Goal: Task Accomplishment & Management: Use online tool/utility

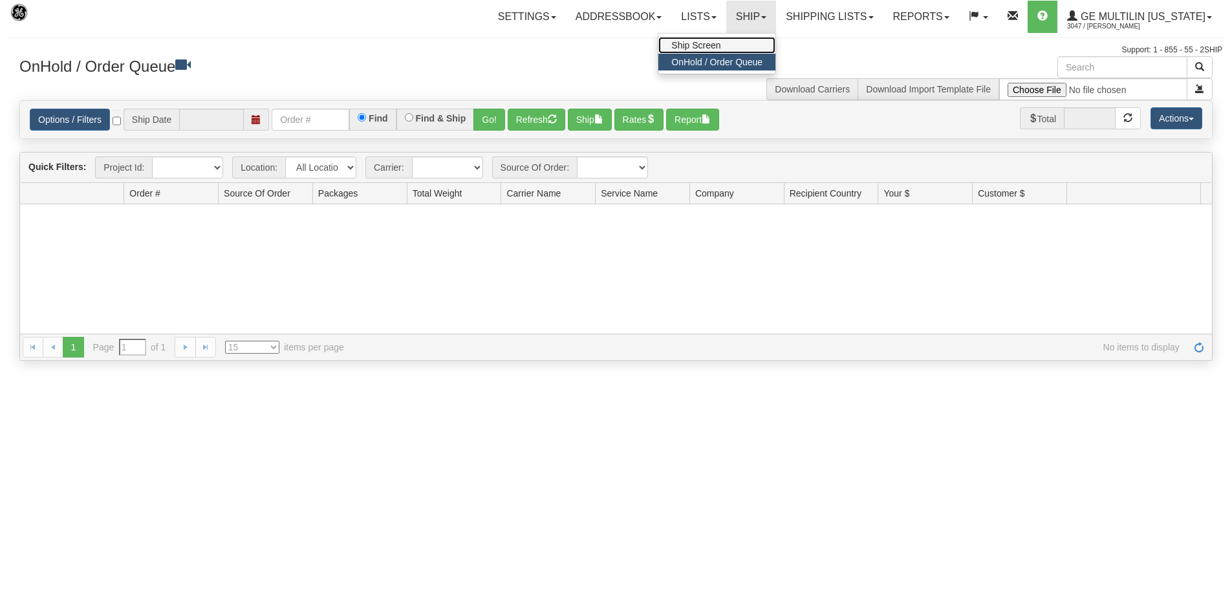
click at [737, 46] on link "Ship Screen" at bounding box center [716, 45] width 117 height 17
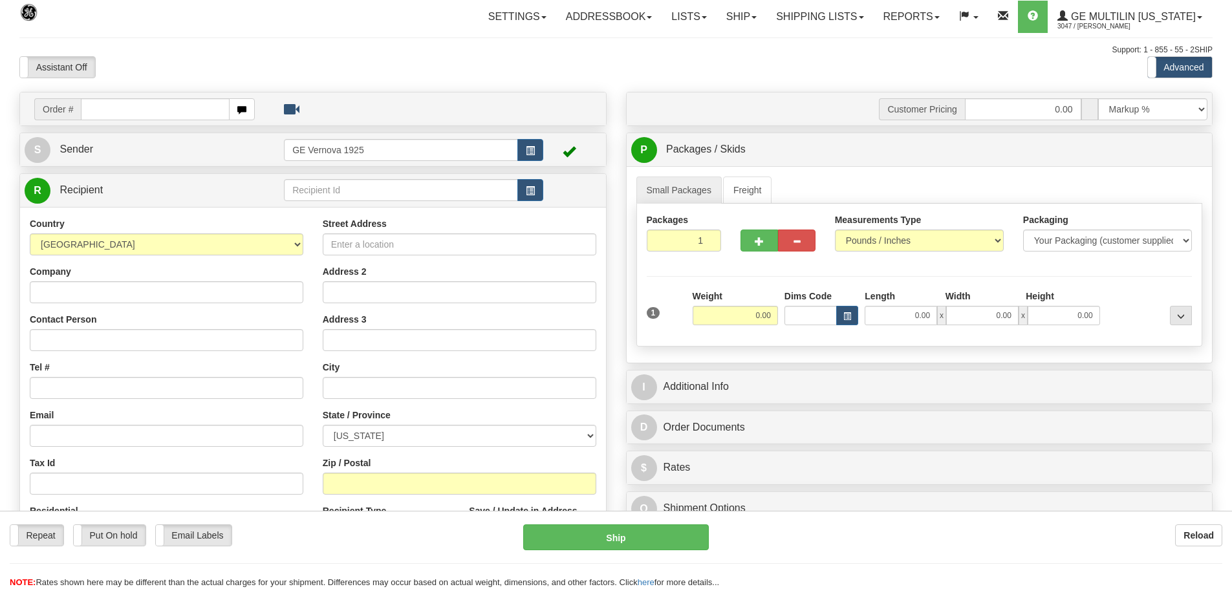
click at [98, 107] on input "text" at bounding box center [155, 109] width 149 height 22
type input "86687497"
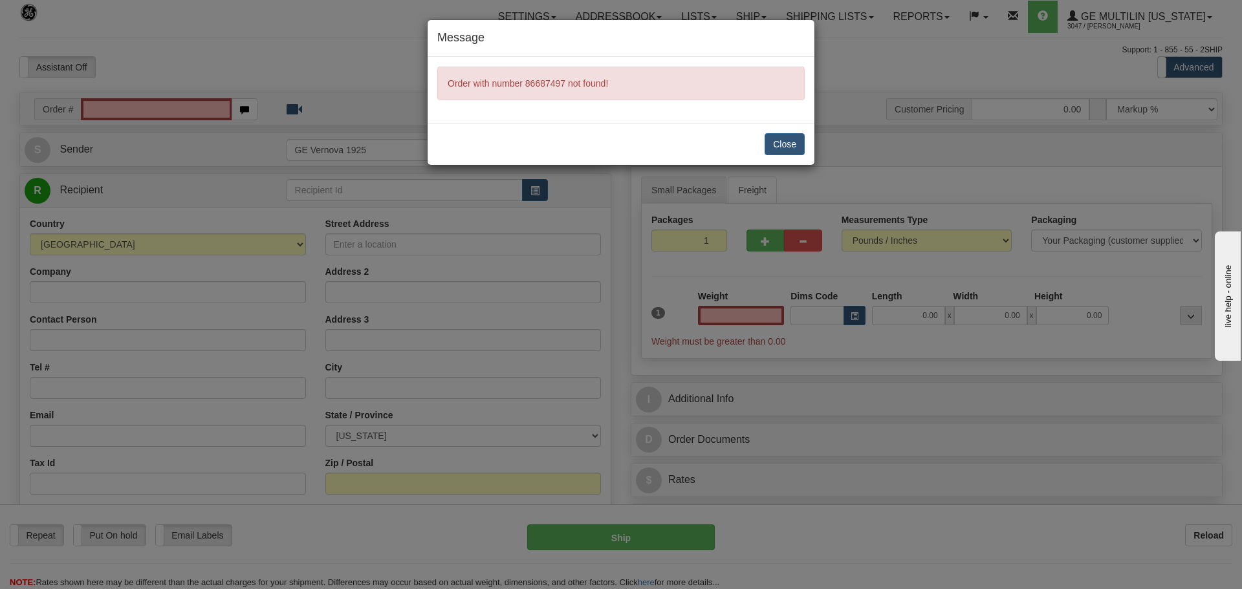
type input "0.00"
click at [793, 142] on button "Close" at bounding box center [784, 144] width 40 height 22
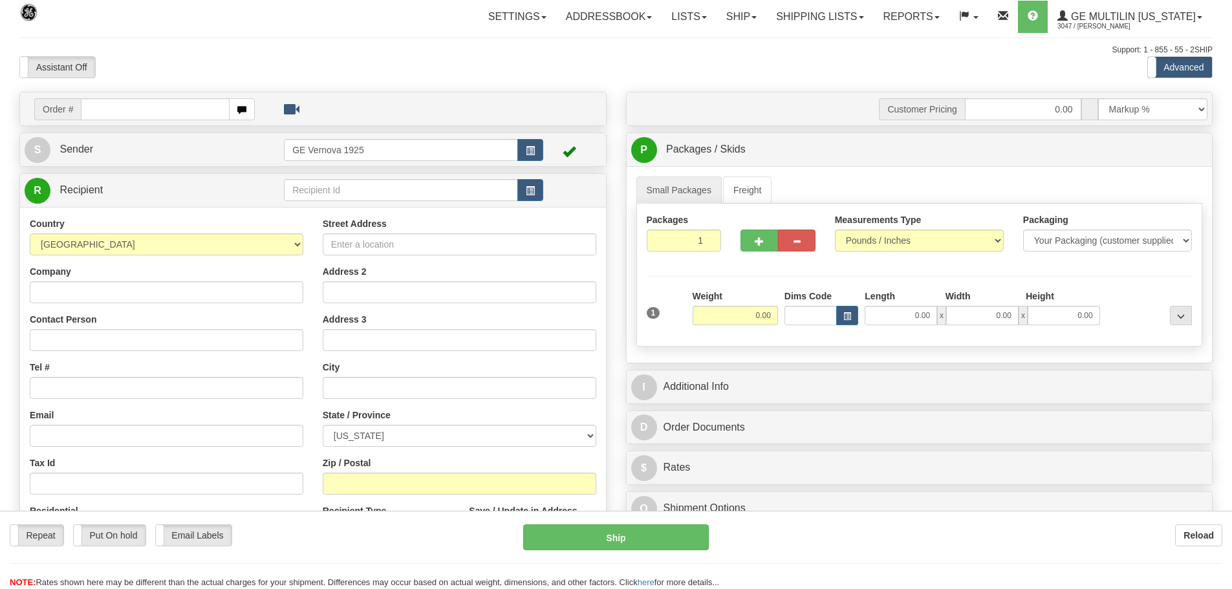
click at [106, 107] on input "text" at bounding box center [155, 109] width 149 height 22
type input "86687497"
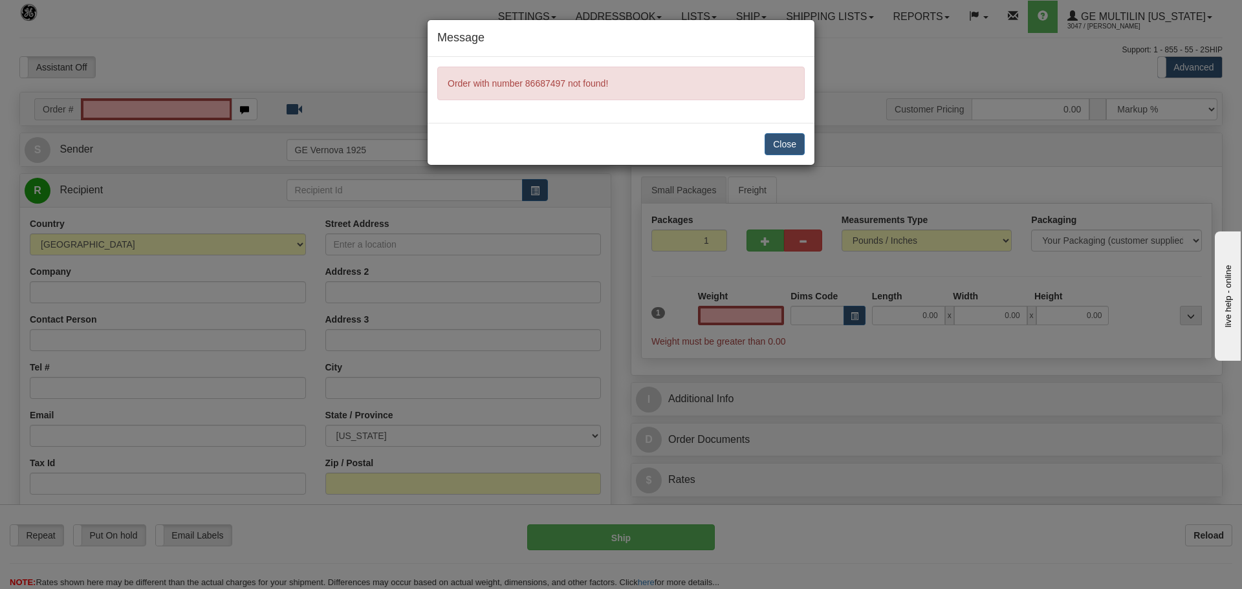
type input "0.00"
click at [780, 146] on button "Close" at bounding box center [784, 144] width 40 height 22
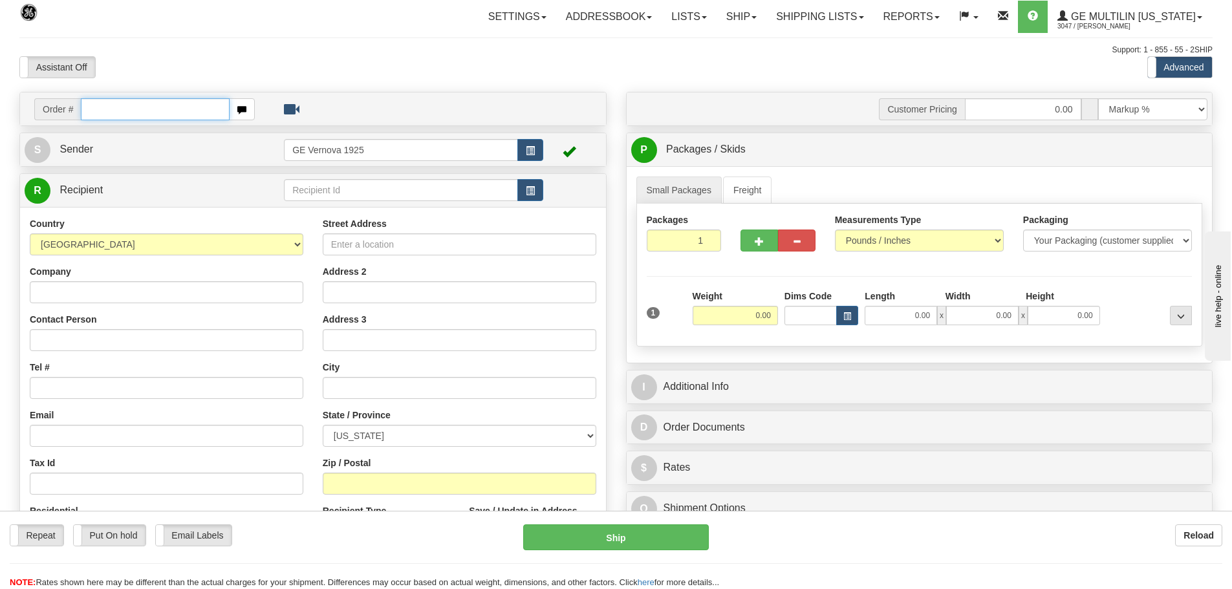
click at [102, 115] on input "text" at bounding box center [155, 109] width 149 height 22
type input "86687497"
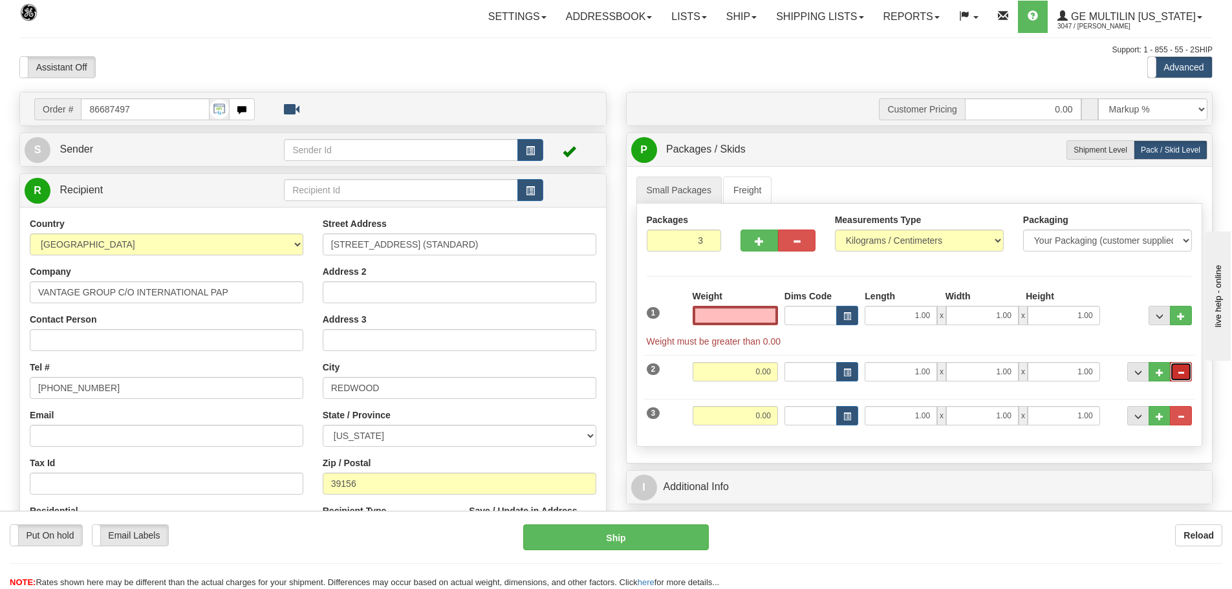
type input "0.00"
click at [1187, 372] on button "..." at bounding box center [1181, 371] width 22 height 19
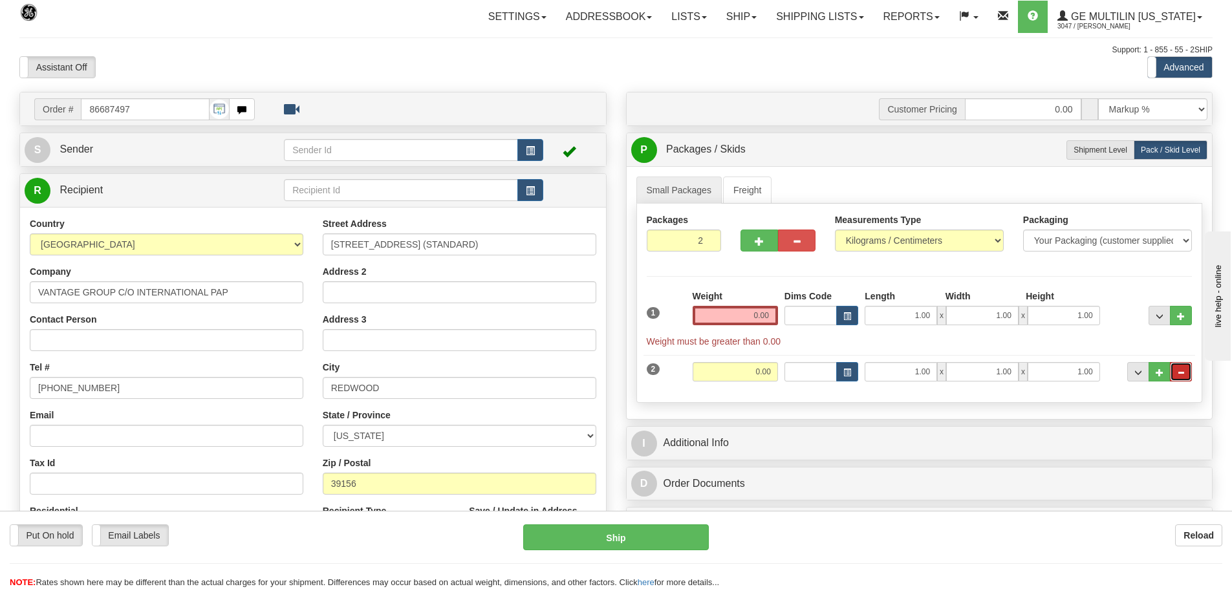
click at [1186, 372] on button "..." at bounding box center [1181, 371] width 22 height 19
type input "1"
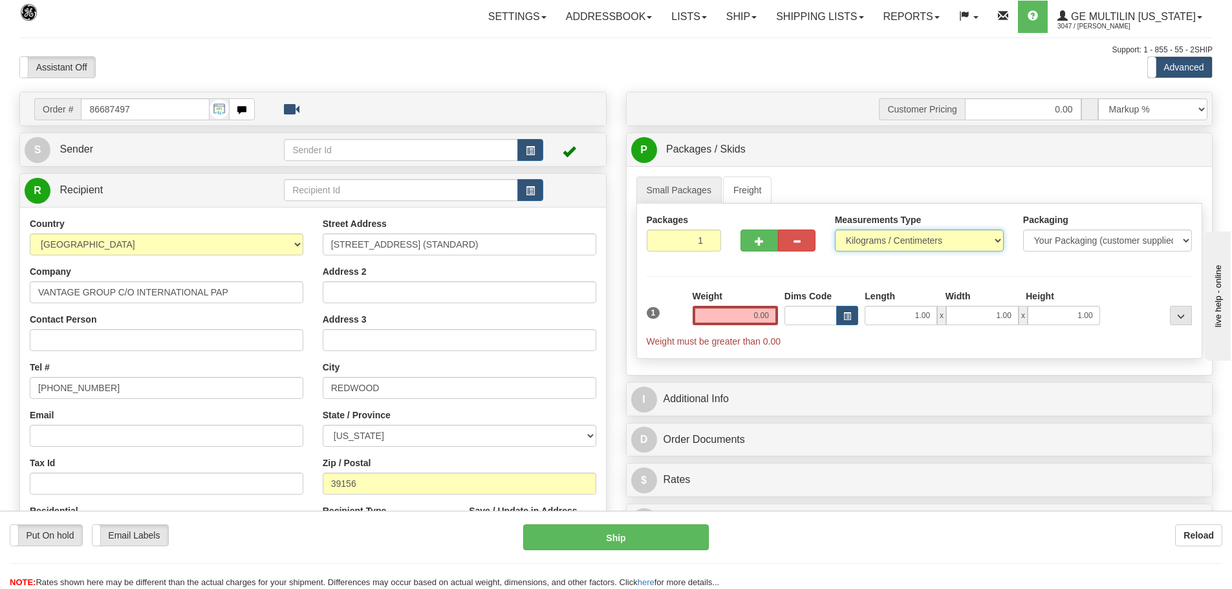
click at [997, 241] on select "Pounds / Inches Kilograms / Centimeters" at bounding box center [919, 241] width 169 height 22
select select "0"
click at [835, 230] on select "Pounds / Inches Kilograms / Centimeters" at bounding box center [919, 241] width 169 height 22
click at [774, 315] on input "0.00" at bounding box center [735, 315] width 85 height 19
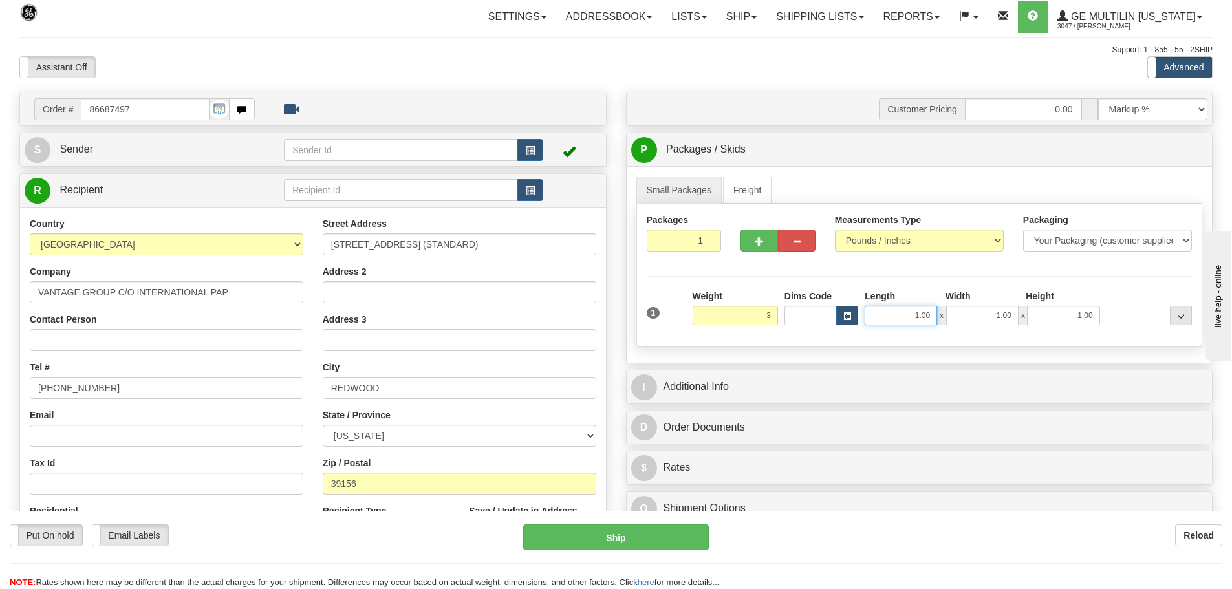
type input "3.00"
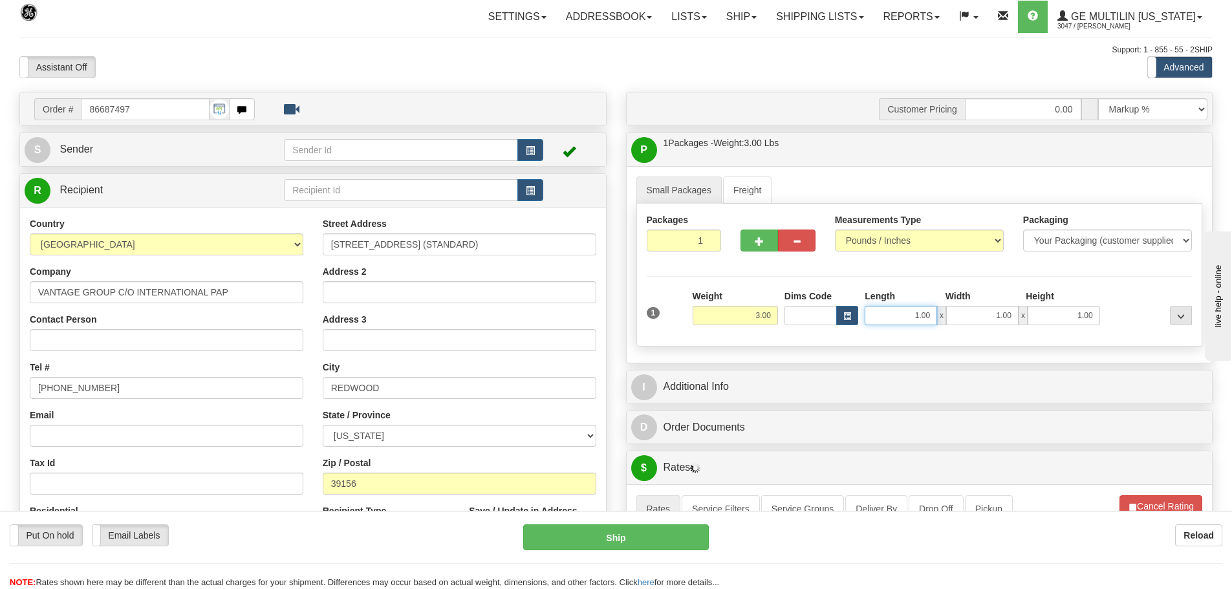
click at [933, 312] on input "1.00" at bounding box center [901, 315] width 72 height 19
type input "1"
type input "12.00"
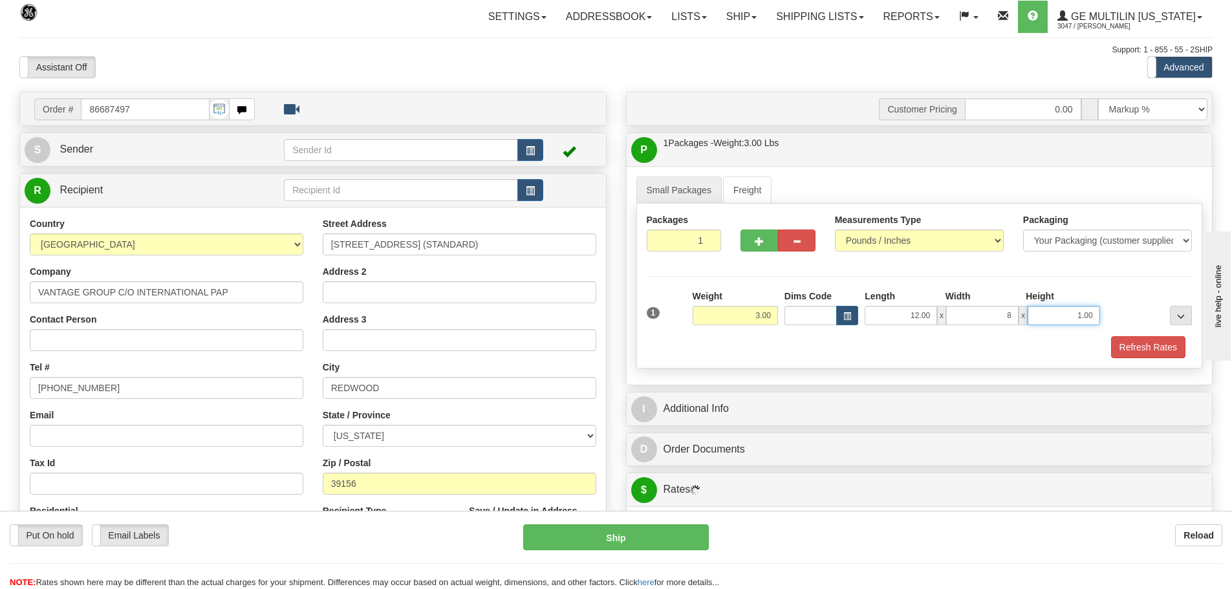
type input "8.00"
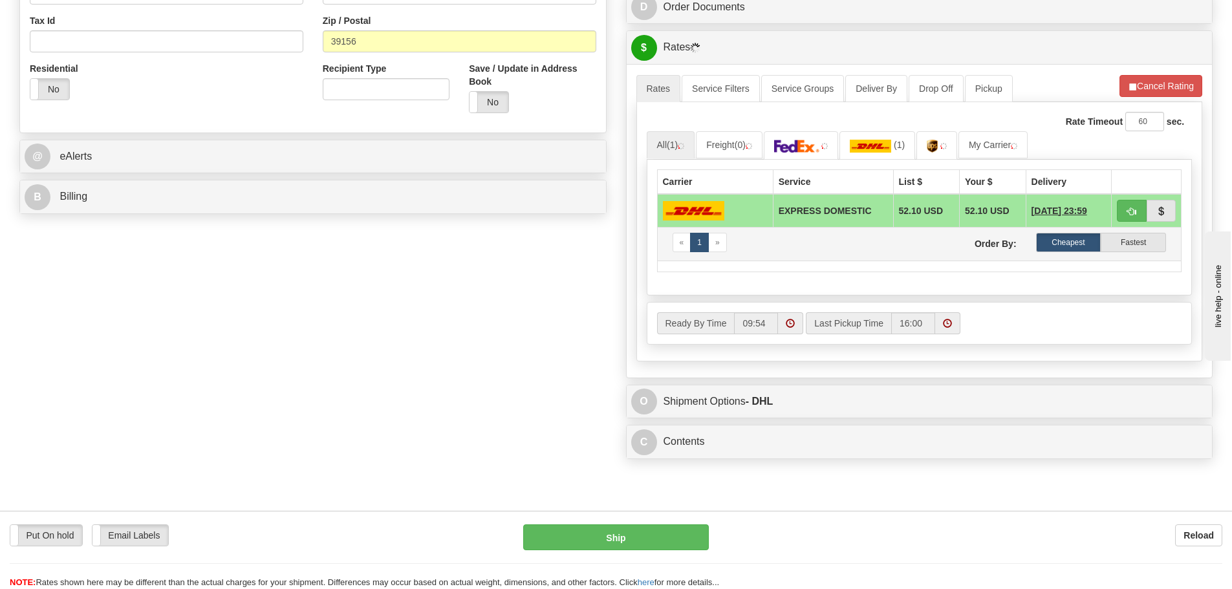
scroll to position [453, 0]
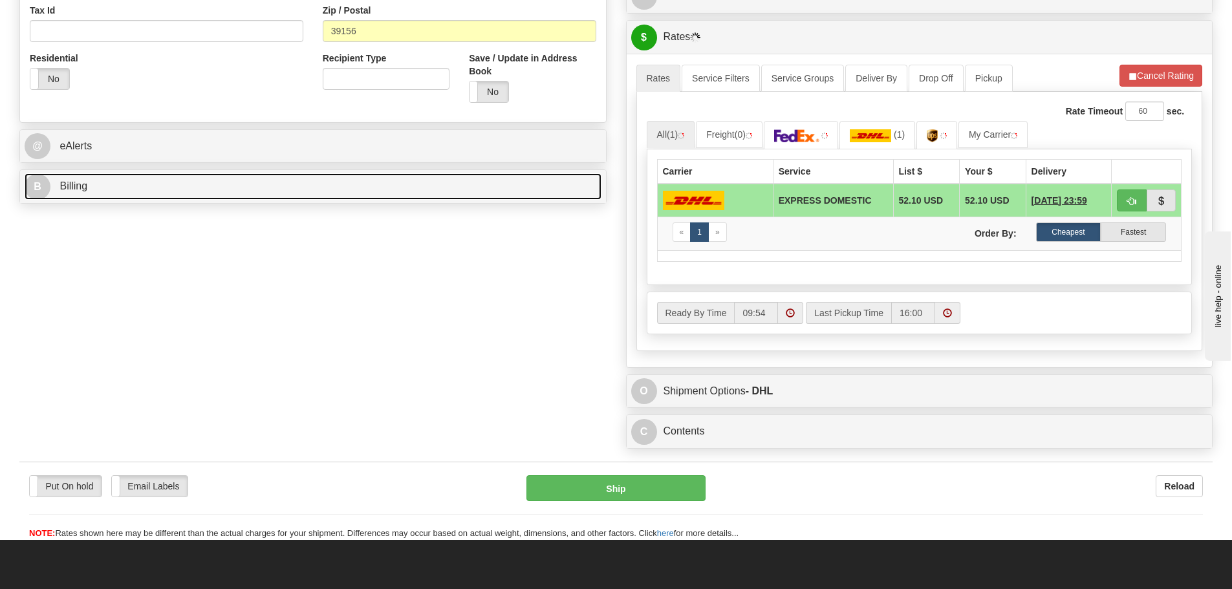
type input "6.00"
click at [193, 188] on link "B Billing" at bounding box center [313, 186] width 577 height 27
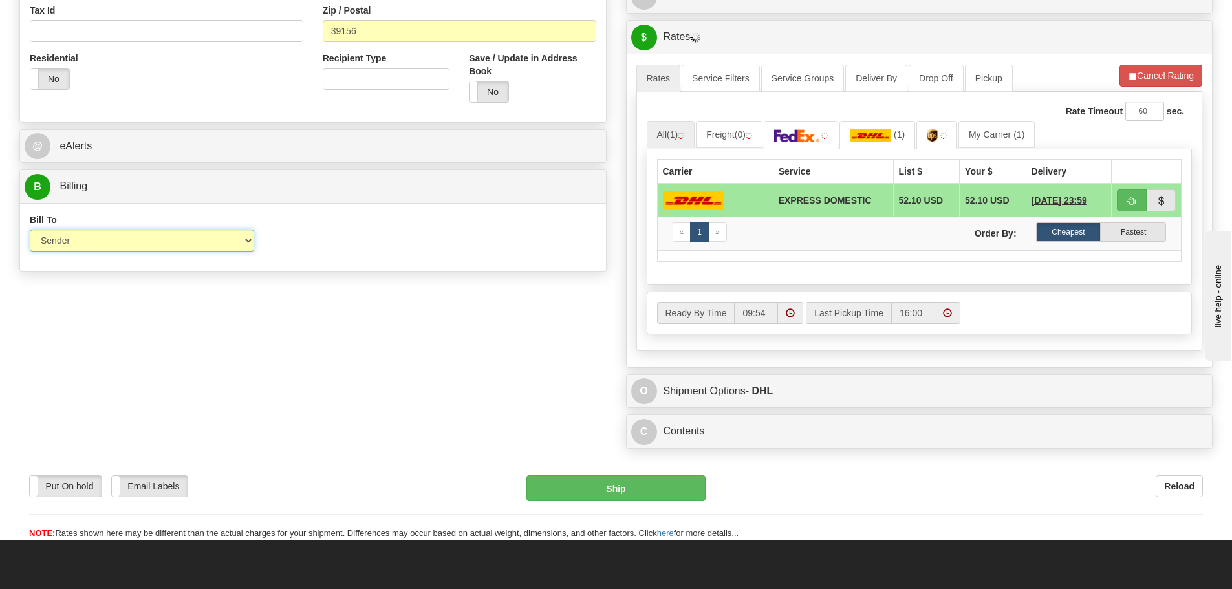
click at [248, 244] on select "Sender Recipient Third Party Collect" at bounding box center [142, 241] width 224 height 22
select select "2"
click at [30, 230] on select "Sender Recipient Third Party Collect" at bounding box center [142, 241] width 224 height 22
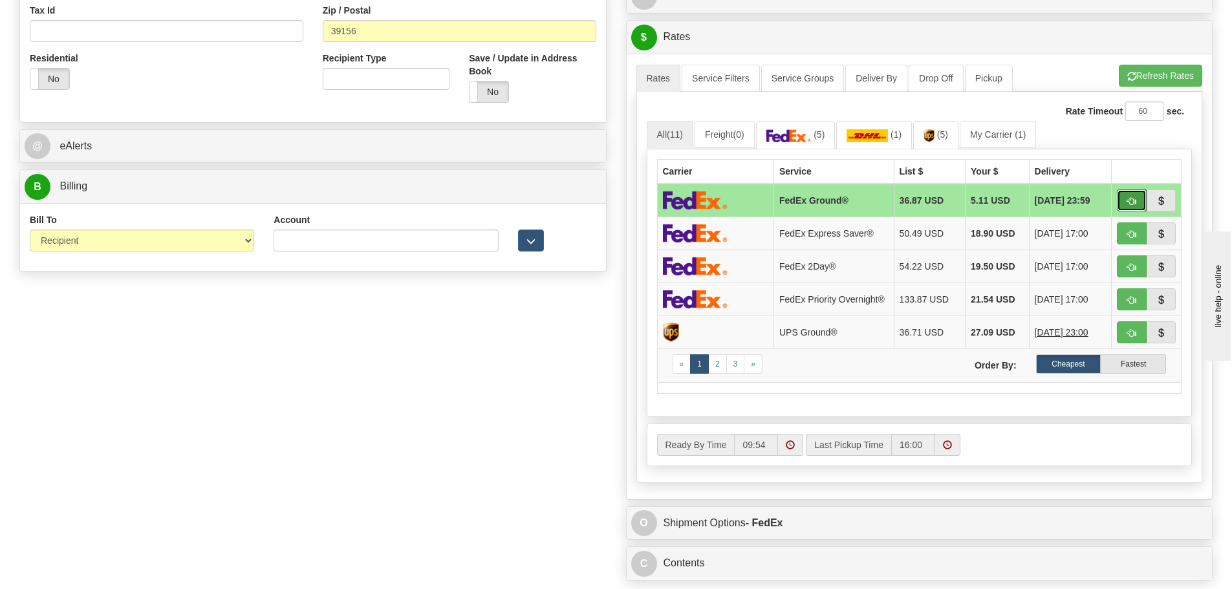
click at [1136, 204] on button "button" at bounding box center [1132, 200] width 30 height 22
type input "92"
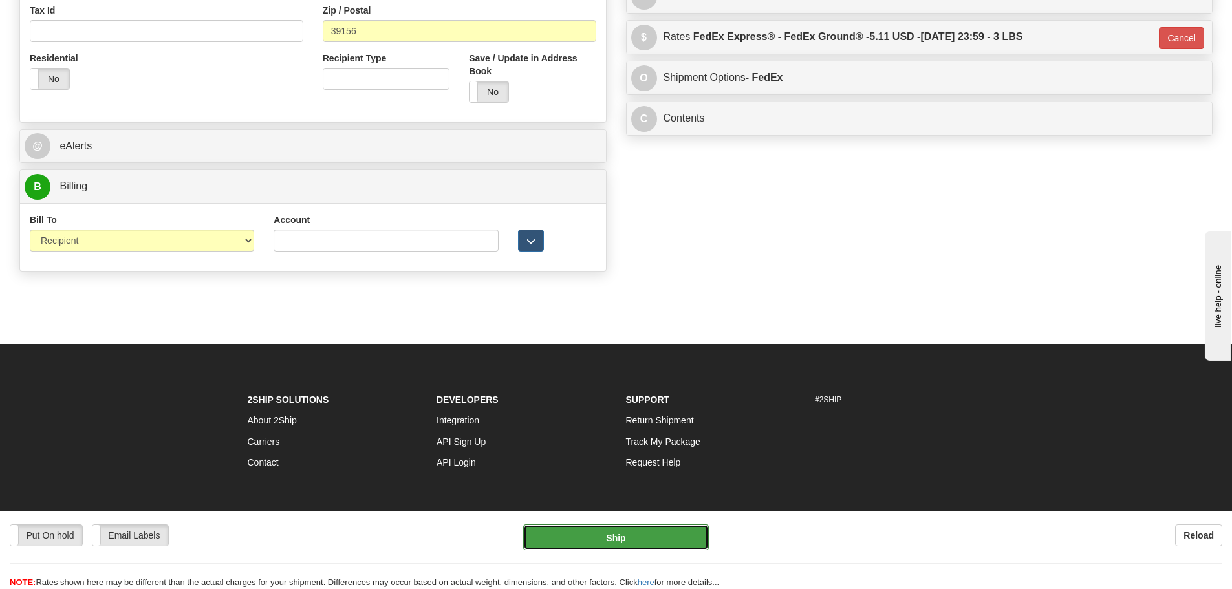
click at [621, 540] on button "Ship" at bounding box center [616, 537] width 186 height 26
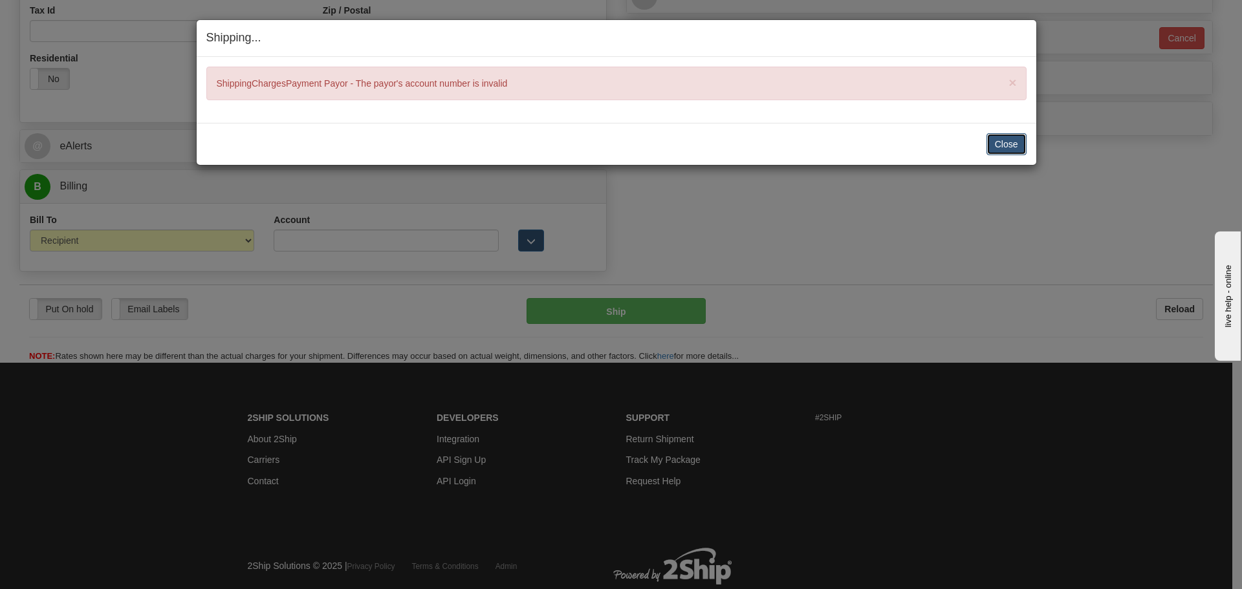
click at [1022, 151] on button "Close" at bounding box center [1006, 144] width 40 height 22
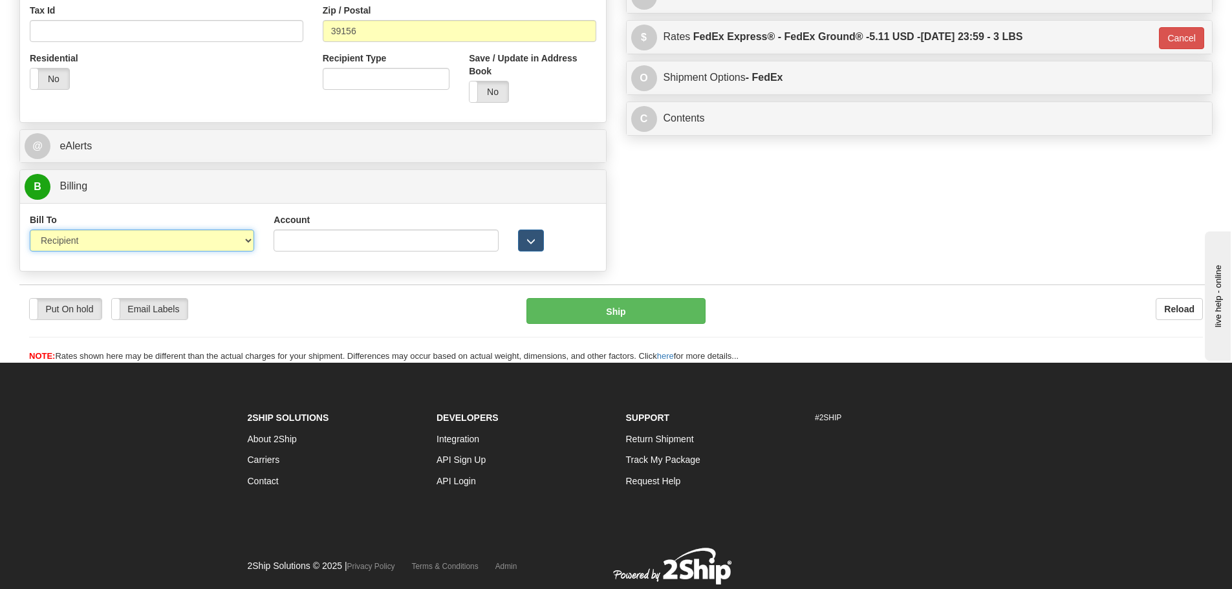
click at [245, 241] on select "Sender Recipient Third Party Collect" at bounding box center [142, 241] width 224 height 22
select select "4"
click at [30, 230] on select "Sender Recipient Third Party Collect" at bounding box center [142, 241] width 224 height 22
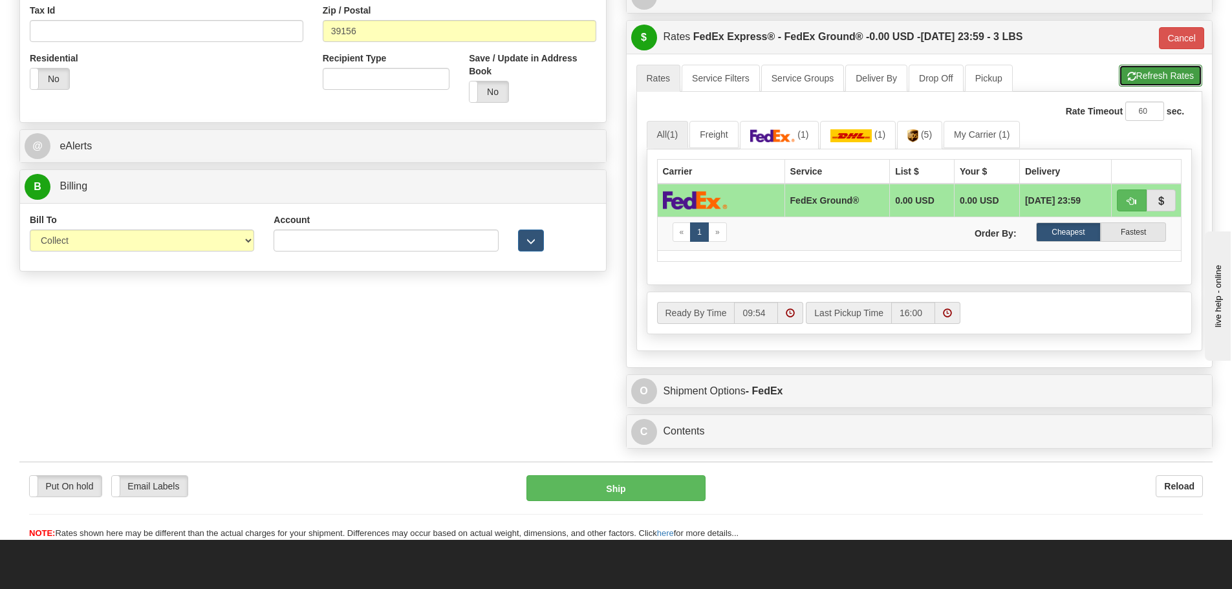
click at [1164, 72] on button "Refresh Rates" at bounding box center [1160, 76] width 83 height 22
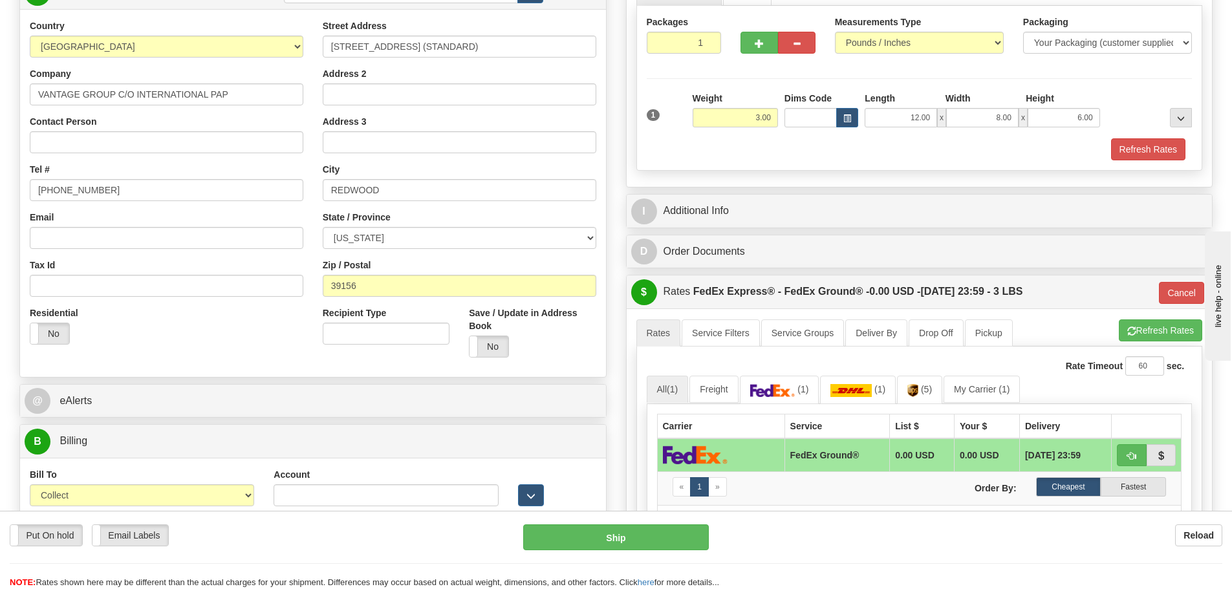
scroll to position [194, 0]
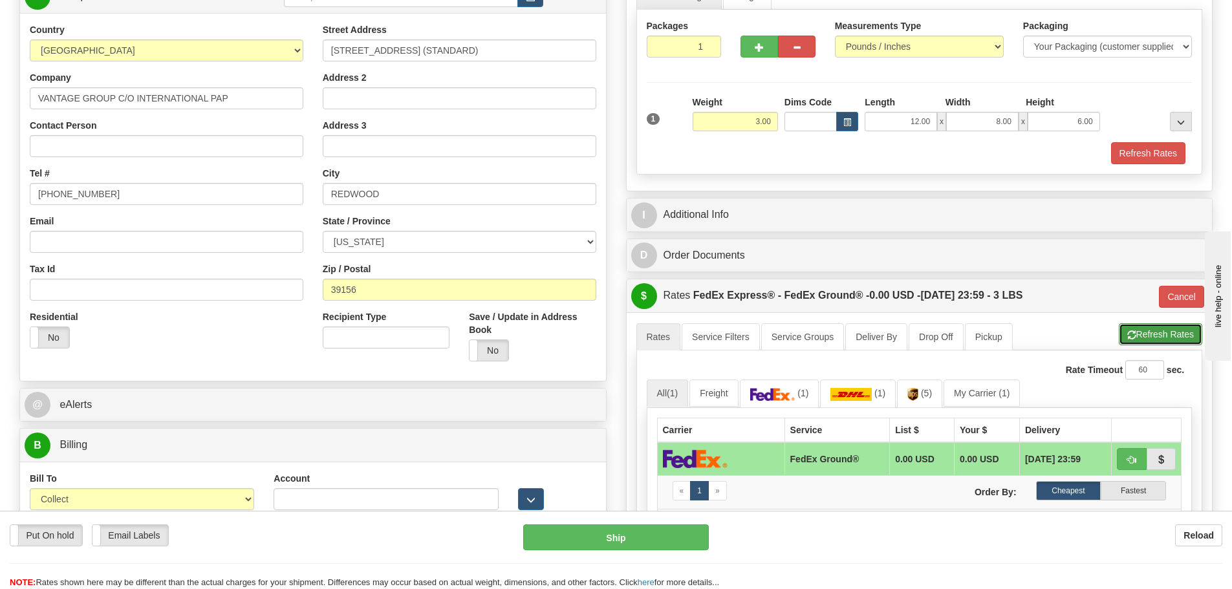
click at [1173, 340] on button "Refresh Rates" at bounding box center [1160, 334] width 83 height 22
type input "92"
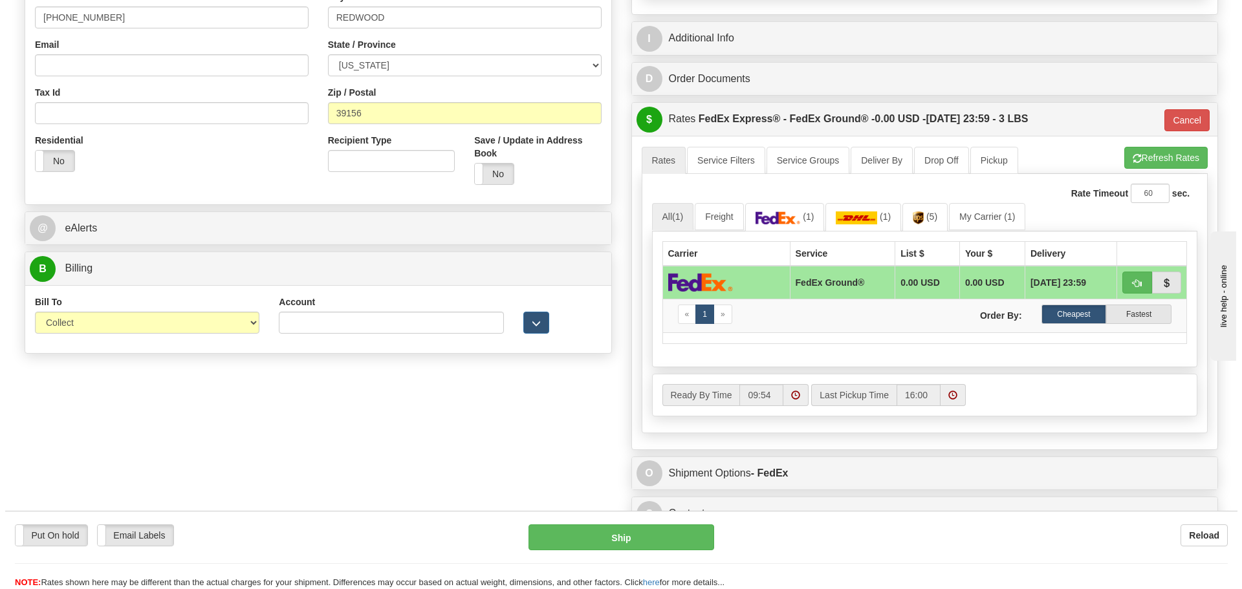
scroll to position [388, 0]
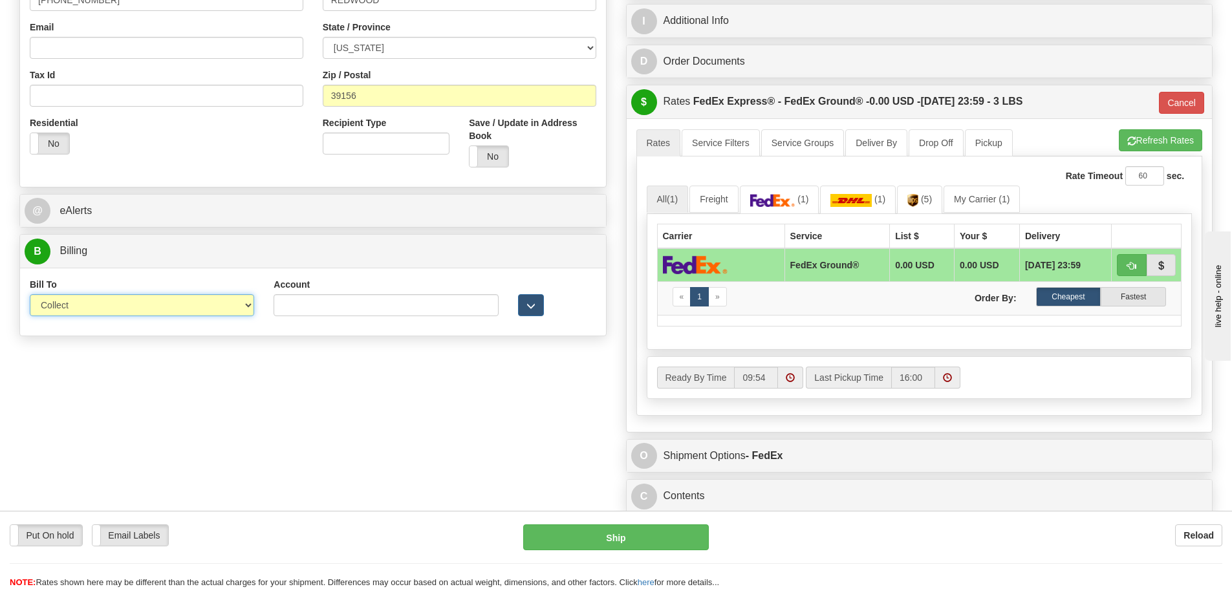
click at [244, 304] on select "Sender Recipient Third Party Collect" at bounding box center [142, 305] width 224 height 22
select select "1"
click at [30, 294] on select "Sender Recipient Third Party Collect" at bounding box center [142, 305] width 224 height 22
type input "92"
click at [314, 408] on div "Order # 86687497 S Sender" at bounding box center [616, 112] width 1213 height 816
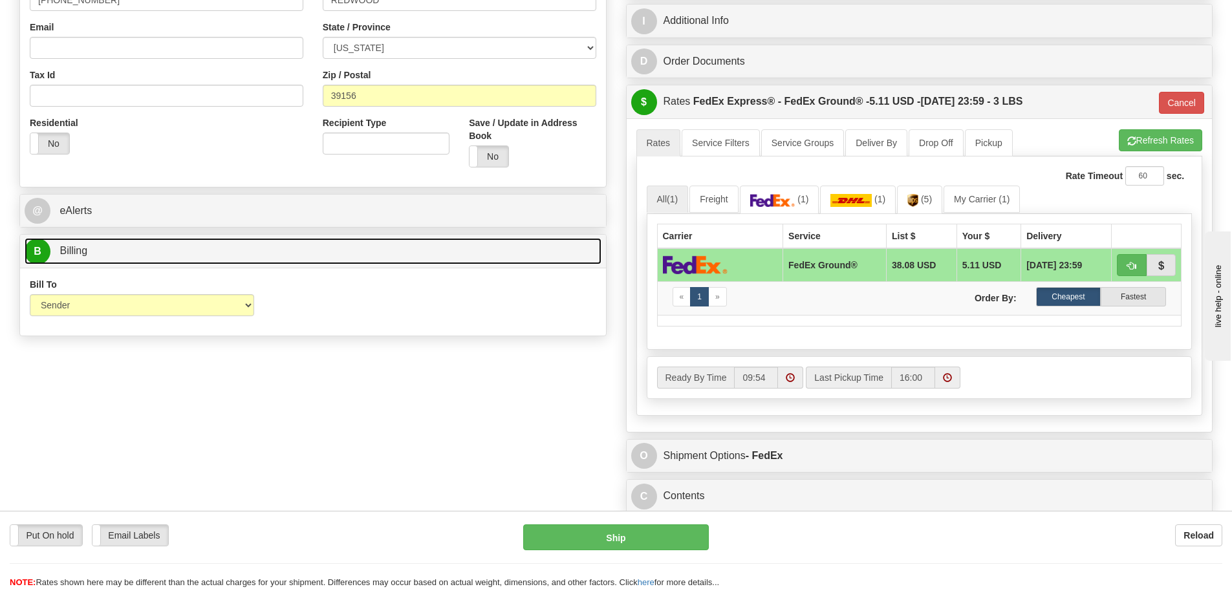
click at [316, 242] on link "B Billing" at bounding box center [313, 251] width 577 height 27
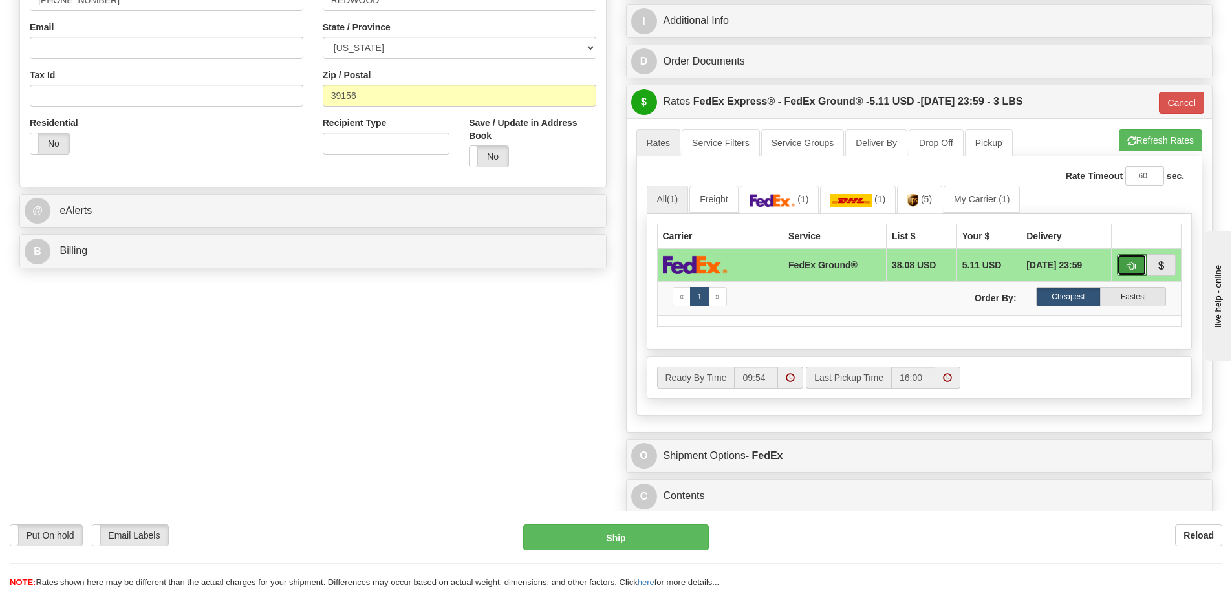
click at [1128, 268] on span "button" at bounding box center [1131, 266] width 9 height 8
click at [653, 539] on button "Ship" at bounding box center [616, 537] width 186 height 26
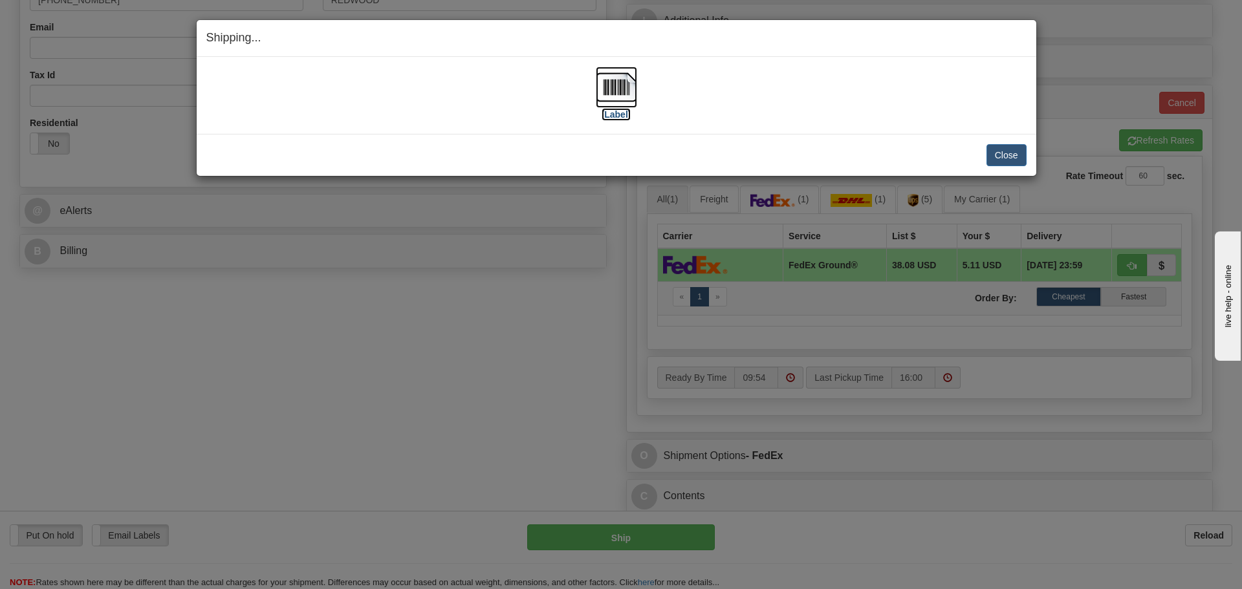
click at [618, 89] on img at bounding box center [616, 87] width 41 height 41
click at [998, 153] on button "Close" at bounding box center [1006, 155] width 40 height 22
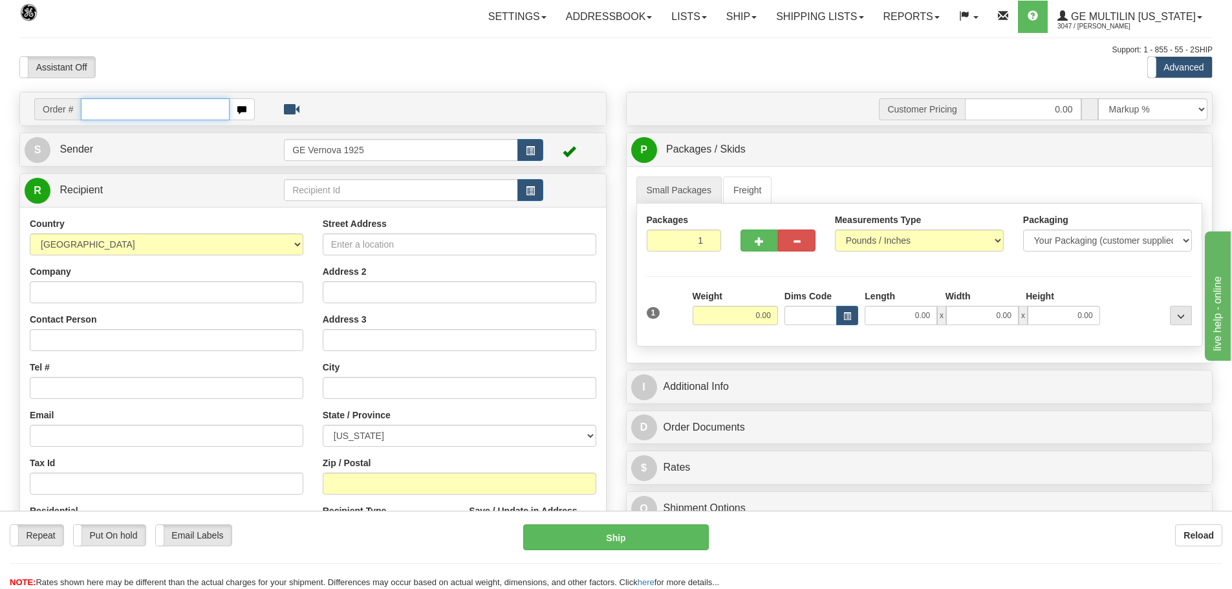
click at [106, 112] on input "text" at bounding box center [155, 109] width 149 height 22
type input "86687568"
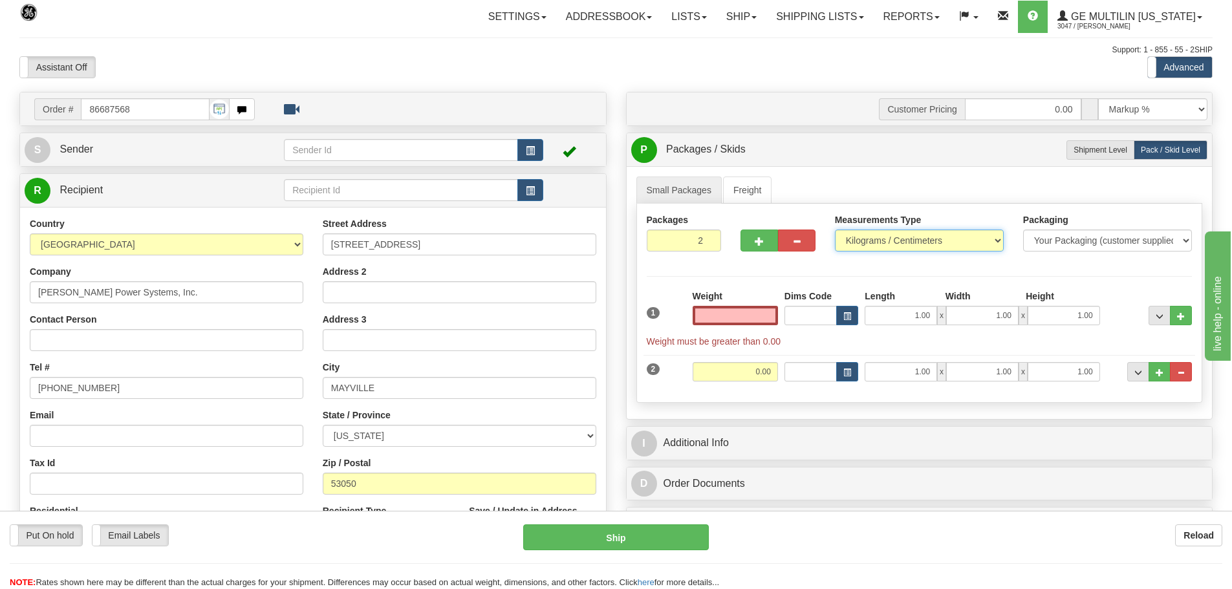
type input "0.00"
click at [997, 241] on select "Pounds / Inches Kilograms / Centimeters" at bounding box center [919, 241] width 169 height 22
select select "0"
click at [835, 230] on select "Pounds / Inches Kilograms / Centimeters" at bounding box center [919, 241] width 169 height 22
click at [775, 319] on input "0.00" at bounding box center [735, 315] width 85 height 19
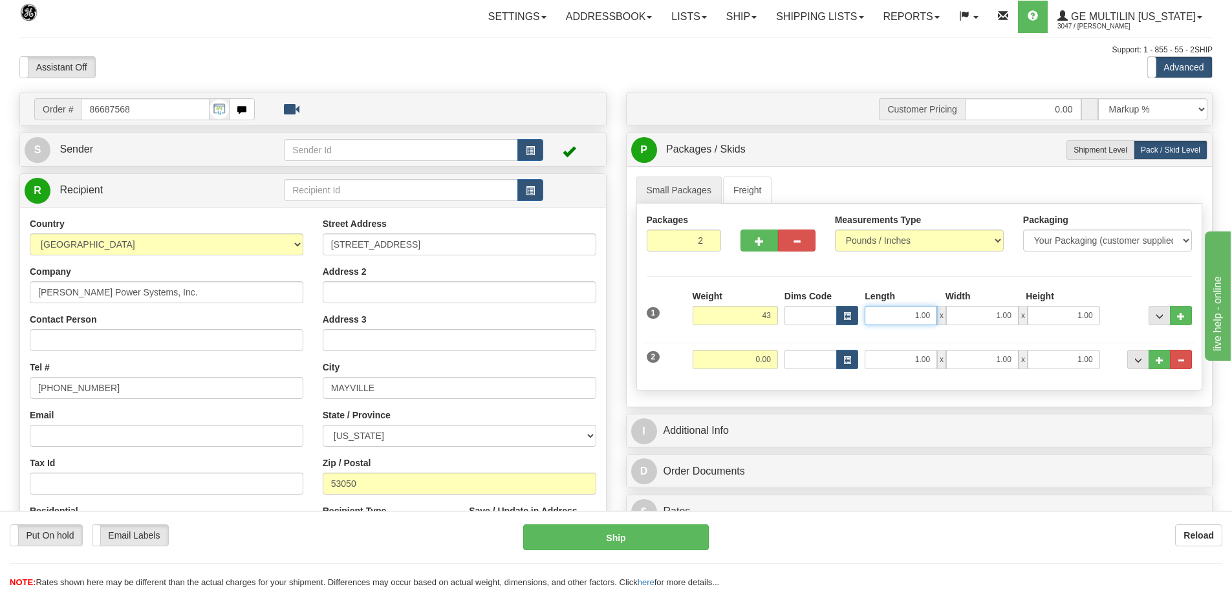
type input "43.00"
click at [934, 312] on input "1.00" at bounding box center [901, 315] width 72 height 19
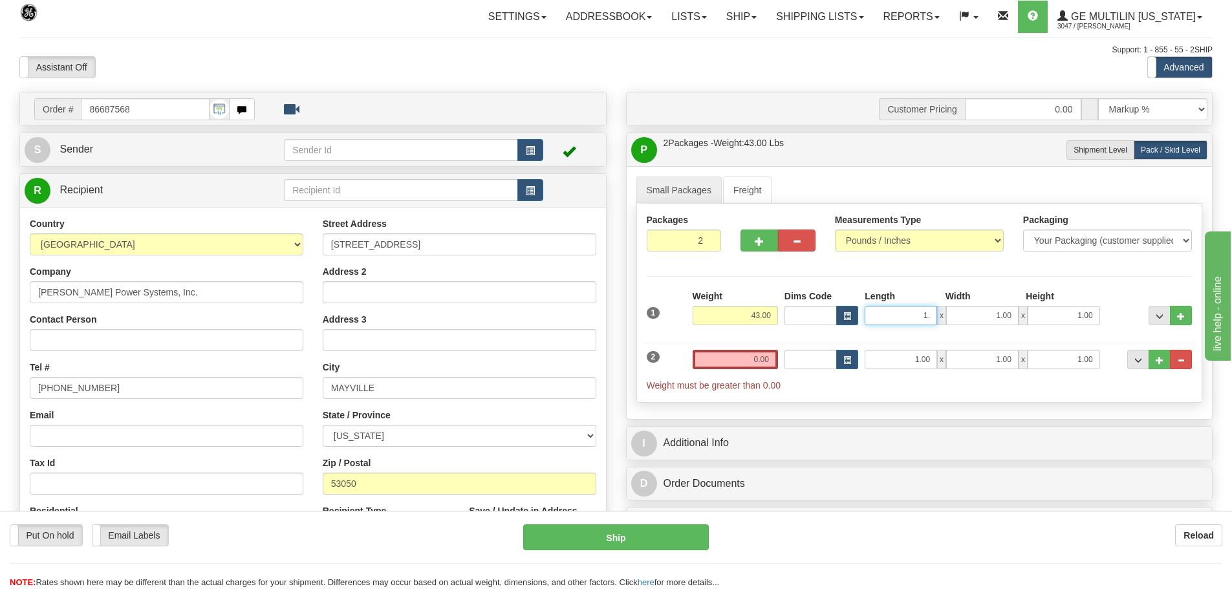
type input "1"
type input "16.00"
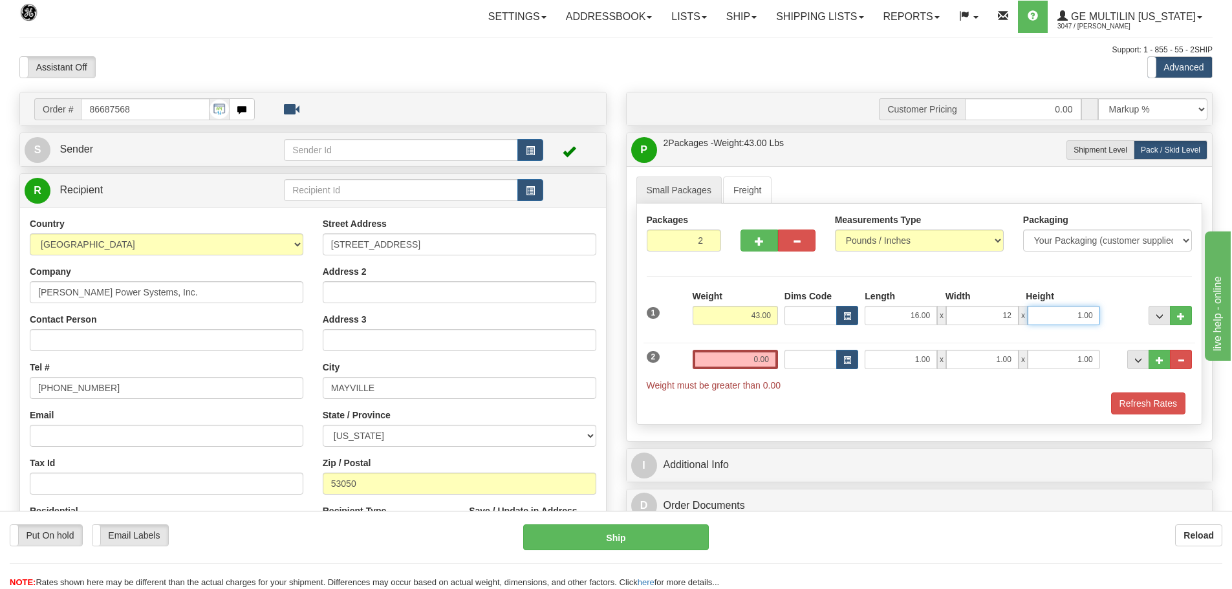
type input "12.00"
type input "7.00"
click at [775, 358] on input "0.00" at bounding box center [735, 359] width 85 height 19
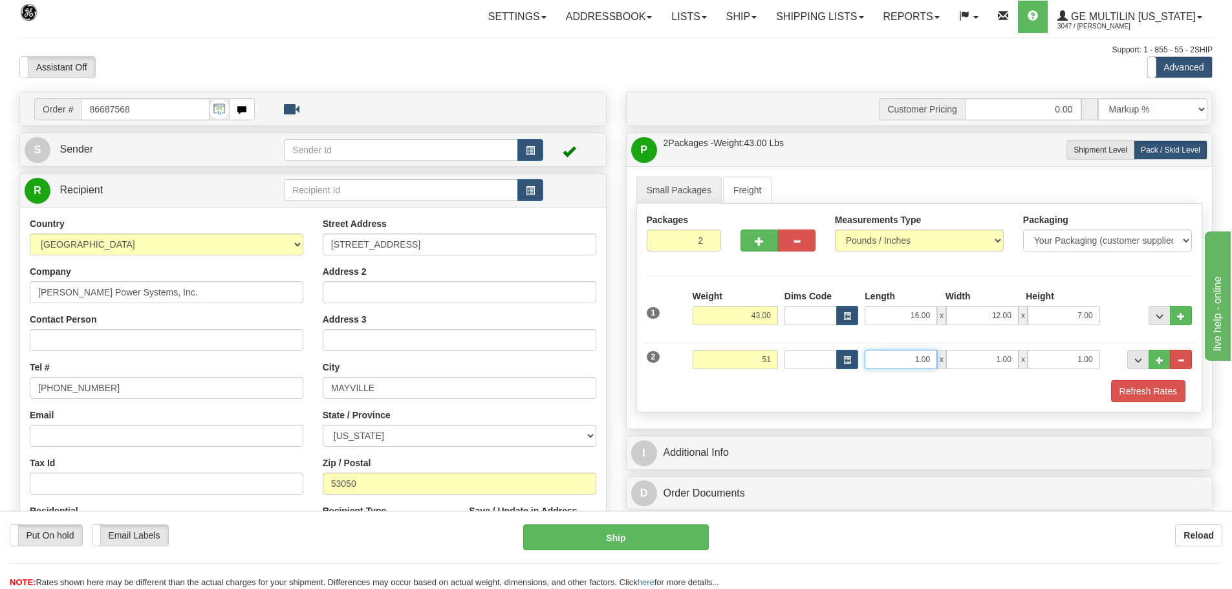
type input "51.00"
click at [933, 364] on input "1.00" at bounding box center [901, 359] width 72 height 19
type input "1"
type input "16.00"
type input "12.00"
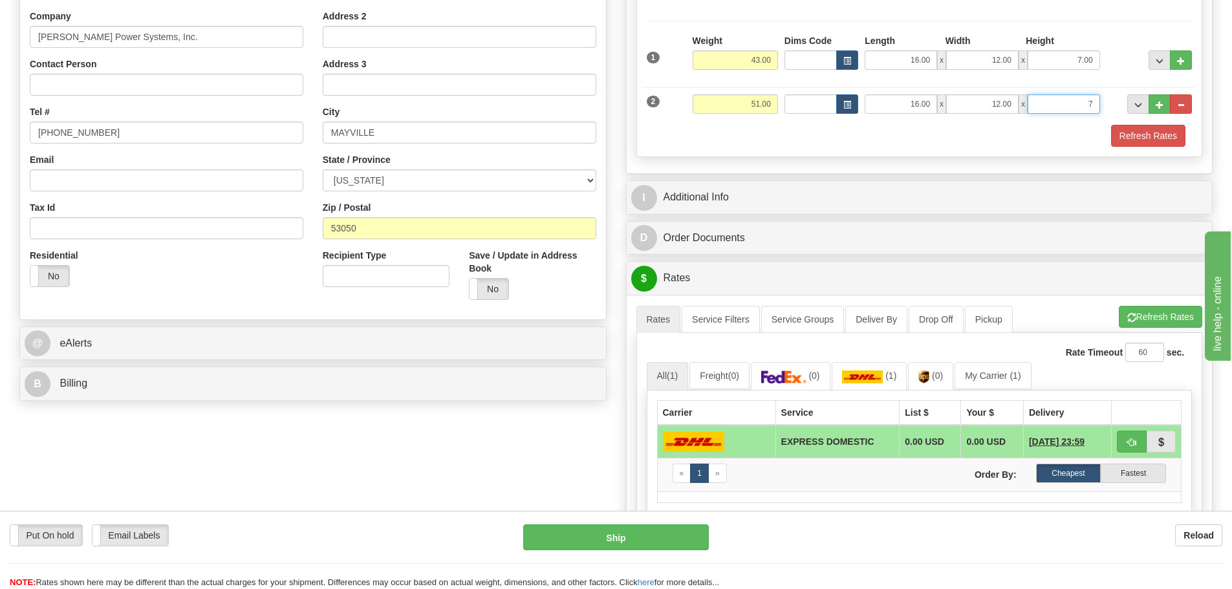
scroll to position [259, 0]
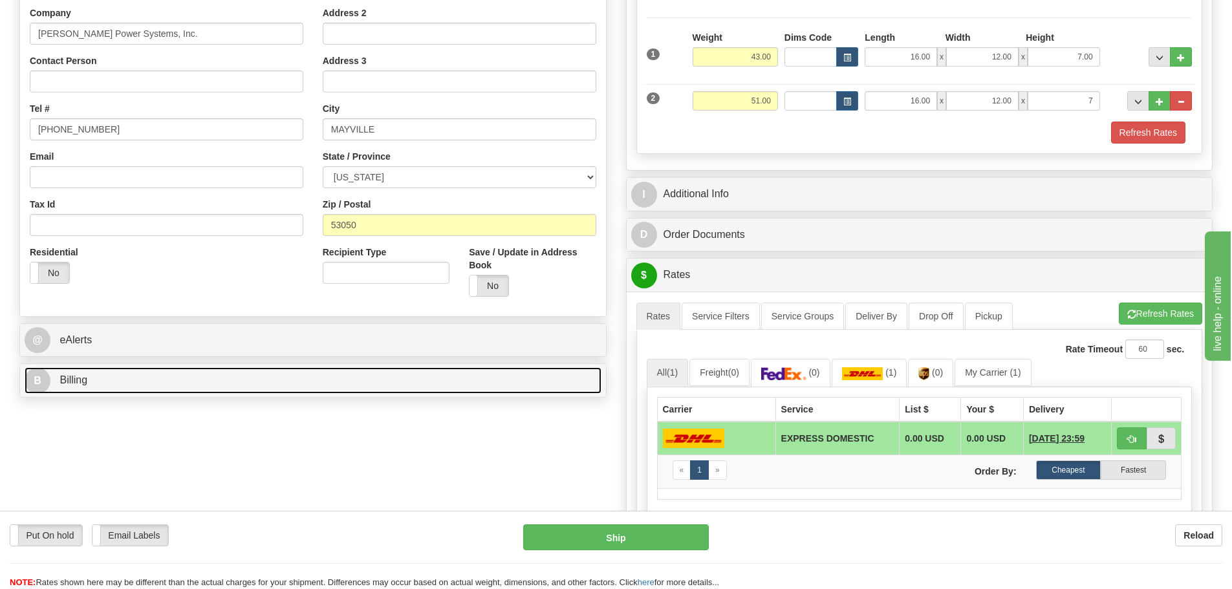
type input "7.00"
click at [208, 382] on link "B Billing" at bounding box center [313, 380] width 577 height 27
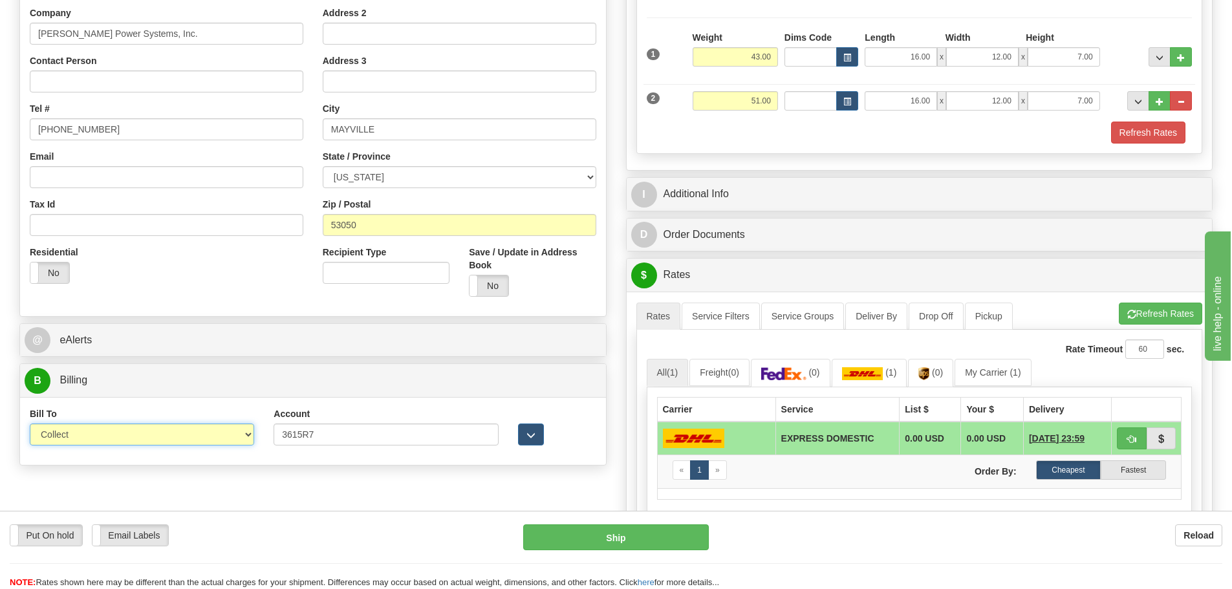
click at [248, 437] on select "Sender Recipient Third Party Collect" at bounding box center [142, 435] width 224 height 22
click at [30, 424] on select "Sender Recipient Third Party Collect" at bounding box center [142, 435] width 224 height 22
click at [246, 437] on select "Sender Recipient Third Party Collect" at bounding box center [142, 435] width 224 height 22
click at [30, 424] on select "Sender Recipient Third Party Collect" at bounding box center [142, 435] width 224 height 22
click at [246, 437] on select "Sender Recipient Third Party Collect" at bounding box center [142, 435] width 224 height 22
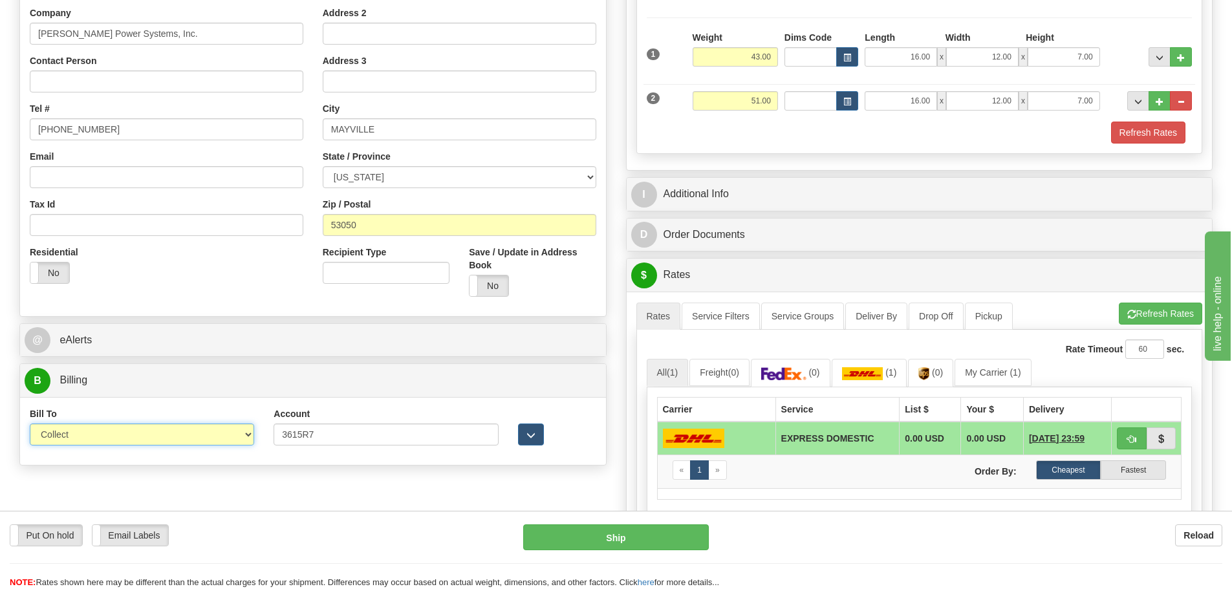
click at [30, 424] on select "Sender Recipient Third Party Collect" at bounding box center [142, 435] width 224 height 22
click at [244, 432] on select "Sender Recipient Third Party Collect" at bounding box center [142, 435] width 224 height 22
select select "2"
click at [30, 424] on select "Sender Recipient Third Party Collect" at bounding box center [142, 435] width 224 height 22
click at [1191, 308] on button "Refresh Rates" at bounding box center [1160, 314] width 83 height 22
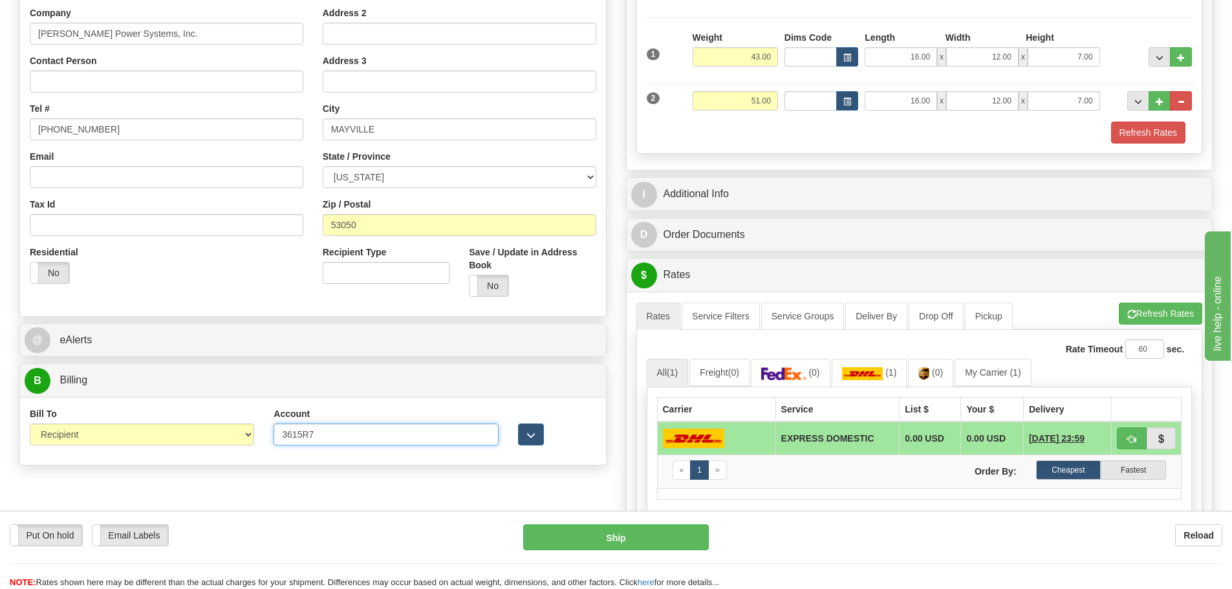
click at [336, 437] on input "3615R7" at bounding box center [386, 435] width 224 height 22
type input "3"
click button "Delete" at bounding box center [0, 0] width 0 height 0
click at [1163, 312] on button "Refresh Rates" at bounding box center [1160, 314] width 83 height 22
click at [327, 433] on input "060542" at bounding box center [386, 435] width 224 height 22
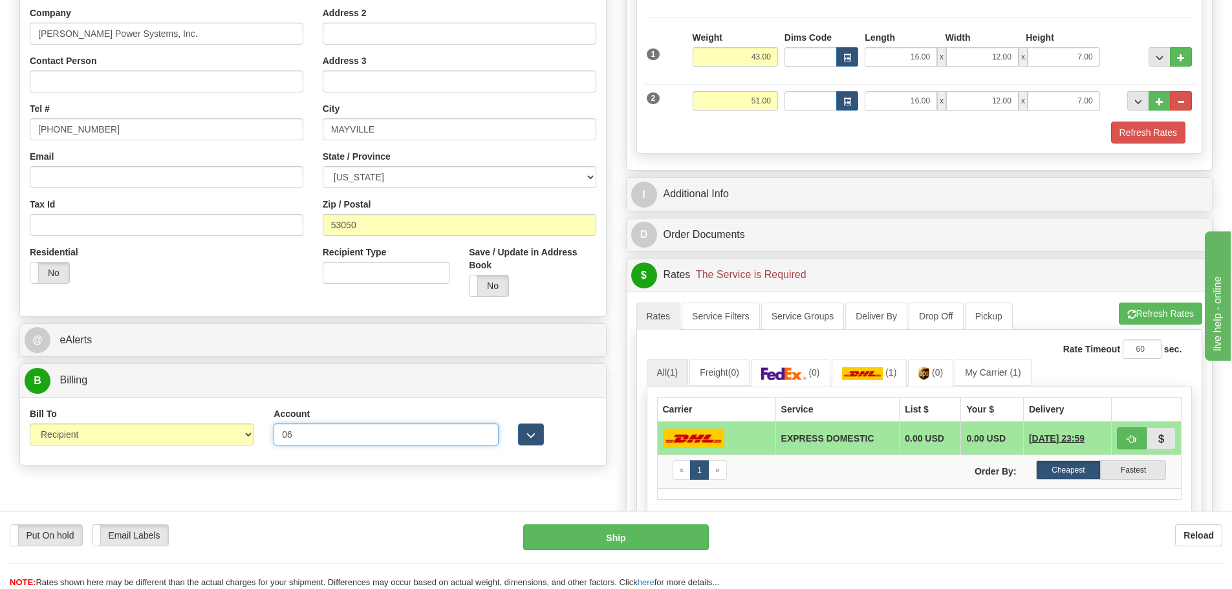
type input "0"
click at [250, 437] on select "Sender Recipient Third Party Collect" at bounding box center [142, 435] width 224 height 22
select select "4"
click at [30, 424] on select "Sender Recipient Third Party Collect" at bounding box center [142, 435] width 224 height 22
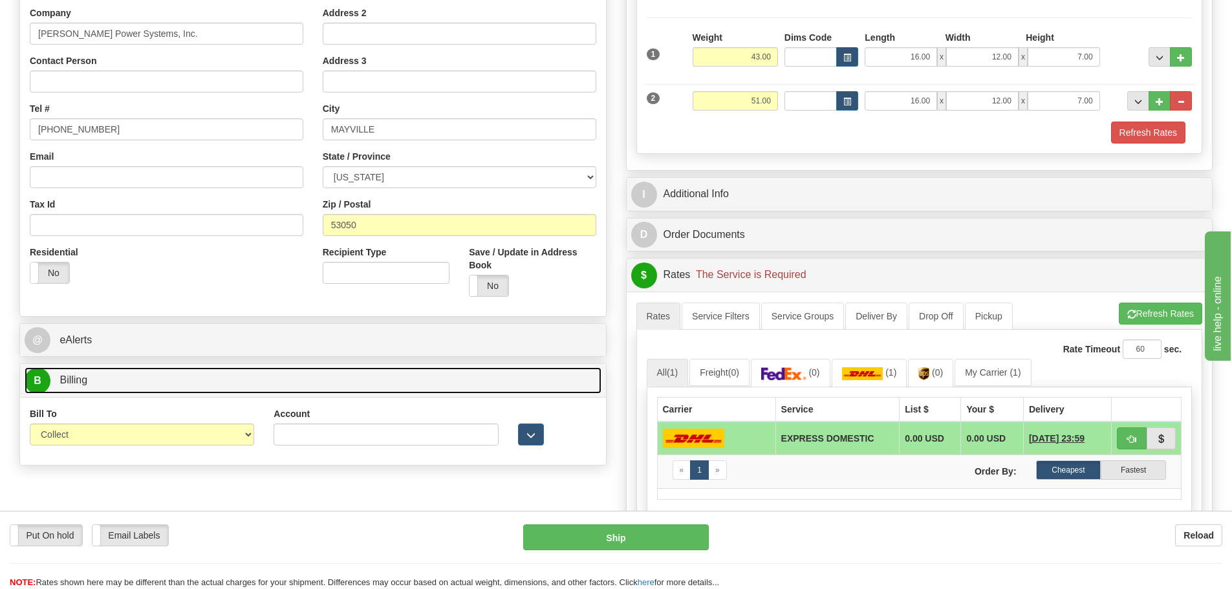
click at [356, 374] on link "B Billing" at bounding box center [313, 380] width 577 height 27
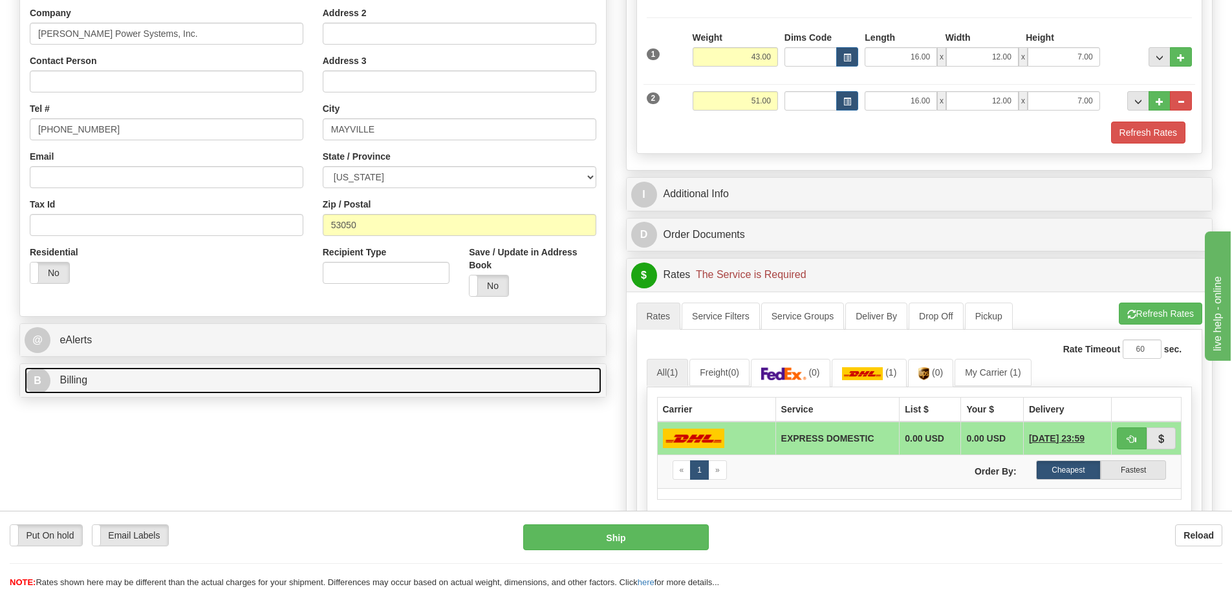
click at [356, 373] on link "B Billing" at bounding box center [313, 380] width 577 height 27
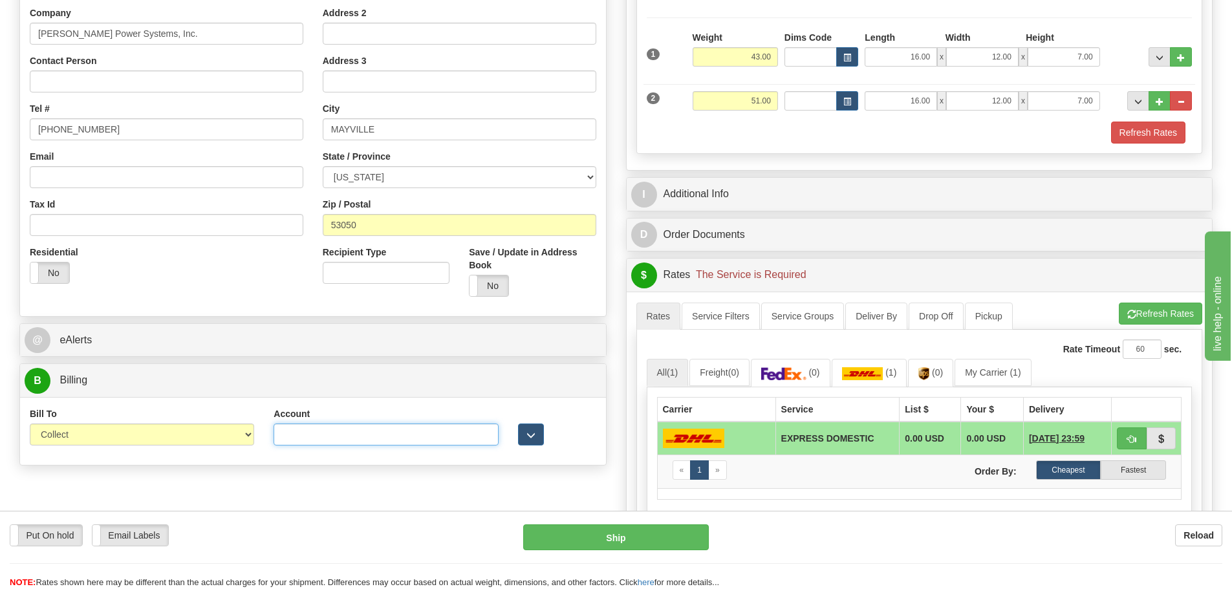
click at [298, 439] on input "Account" at bounding box center [386, 435] width 224 height 22
paste input "3615R7"
type input "3615R7"
click button "Delete" at bounding box center [0, 0] width 0 height 0
click at [1180, 311] on button "Refresh Rates" at bounding box center [1160, 314] width 83 height 22
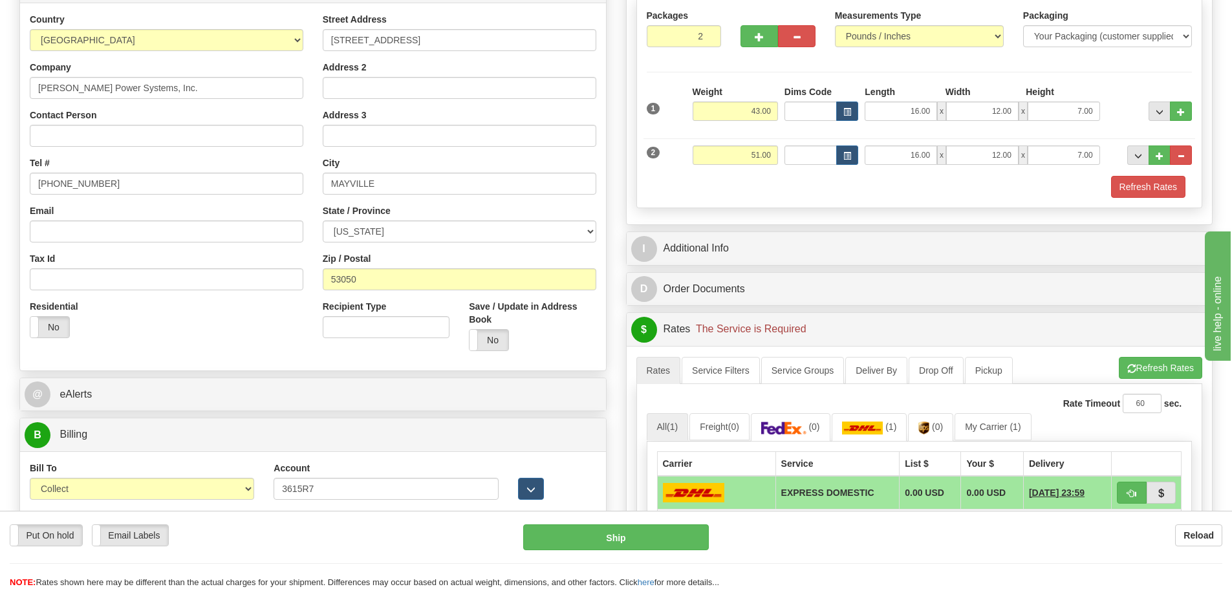
scroll to position [129, 0]
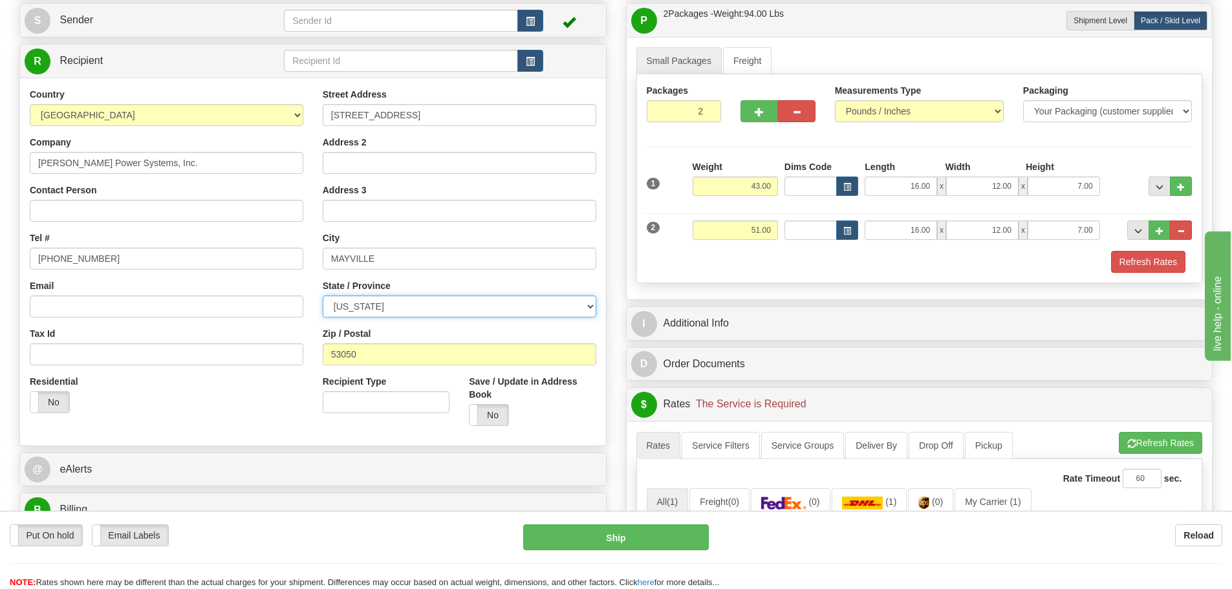
click at [588, 305] on select "ALABAMA ALASKA ARIZONA ARKANSAS Armed Forces America Armed Forces Europe Armed …" at bounding box center [460, 307] width 274 height 22
select select "WI"
click at [323, 296] on select "ALABAMA ALASKA ARIZONA ARKANSAS Armed Forces America Armed Forces Europe Armed …" at bounding box center [460, 307] width 274 height 22
click at [1159, 443] on button "Refresh Rates" at bounding box center [1160, 443] width 83 height 22
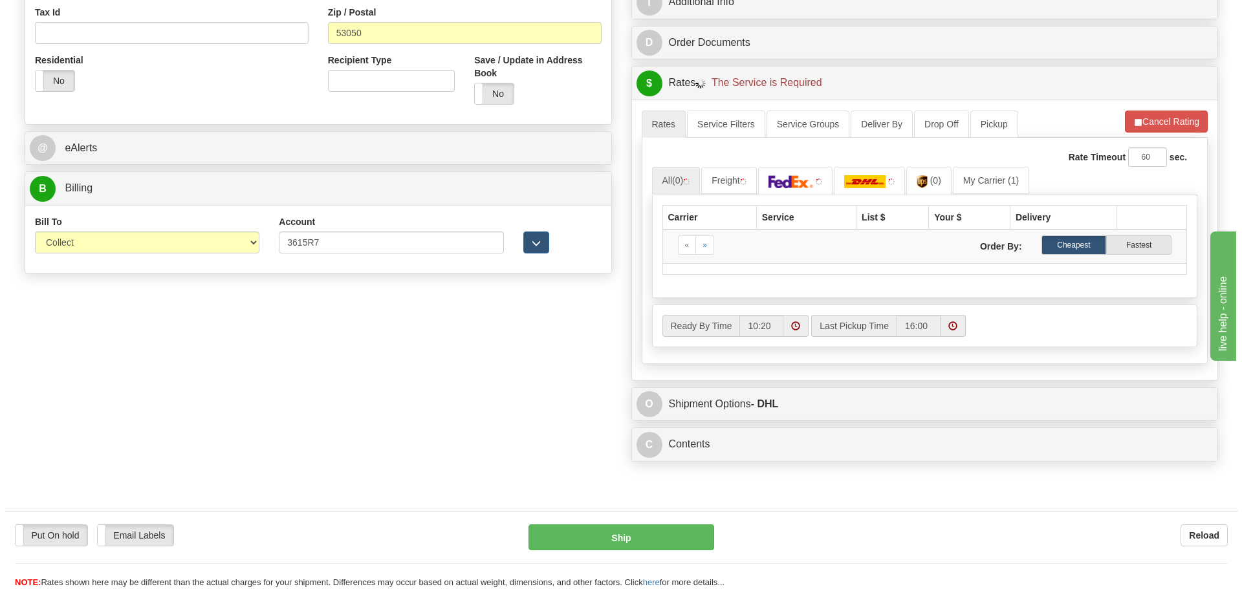
scroll to position [453, 0]
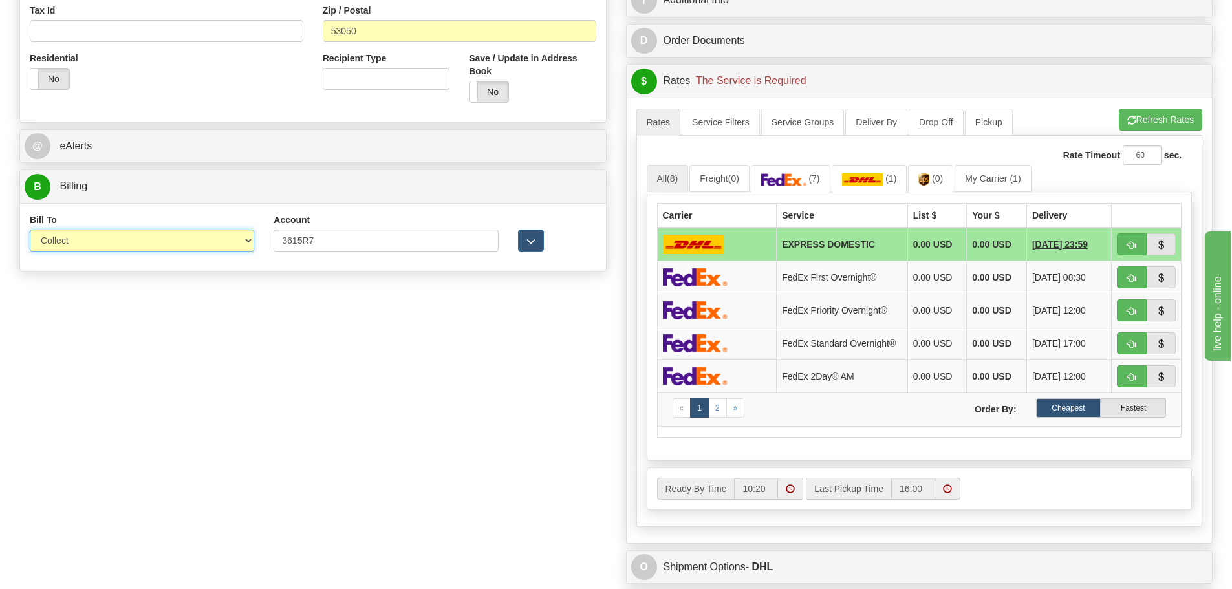
click at [246, 241] on select "Sender Recipient Third Party Collect" at bounding box center [142, 241] width 224 height 22
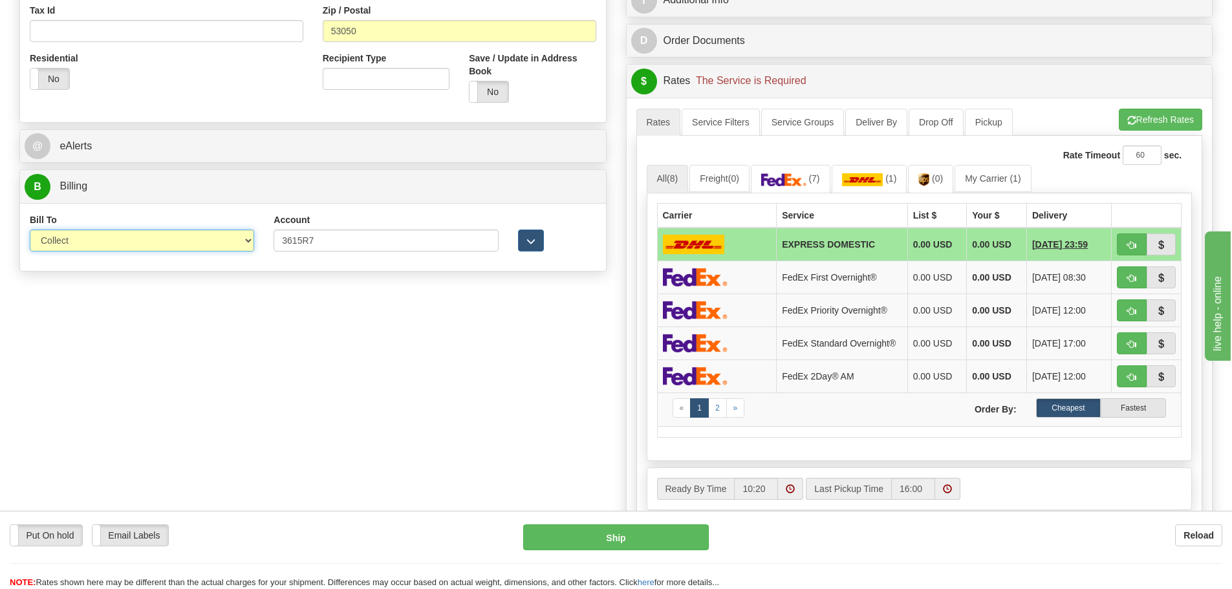
select select "2"
click at [30, 230] on select "Sender Recipient Third Party Collect" at bounding box center [142, 241] width 224 height 22
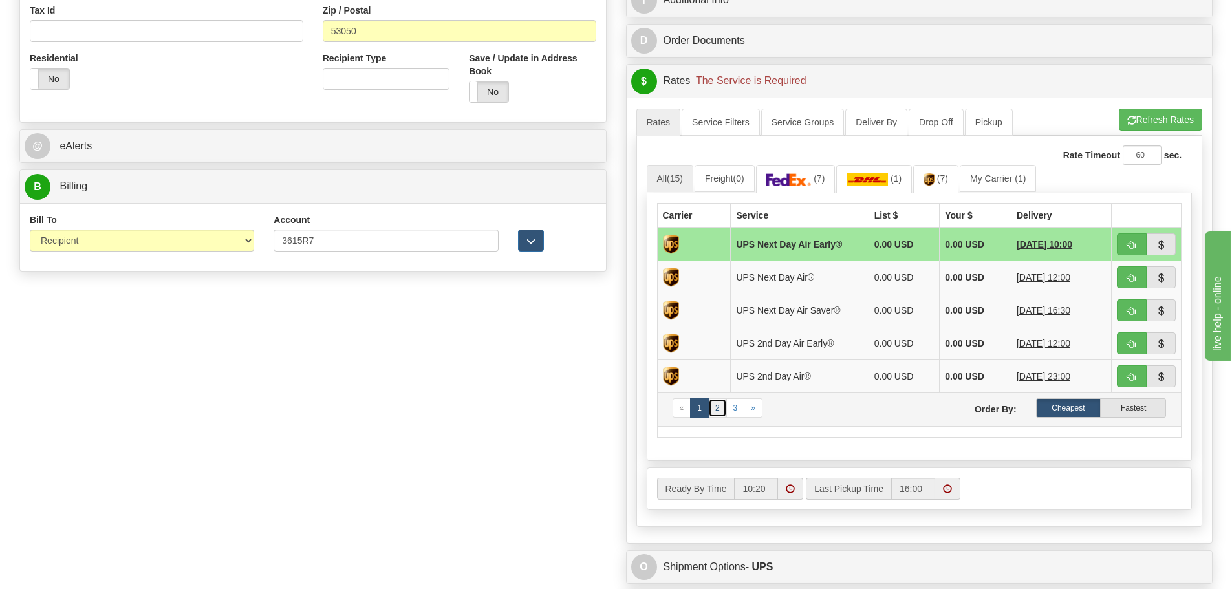
click at [714, 412] on link "2" at bounding box center [717, 407] width 19 height 19
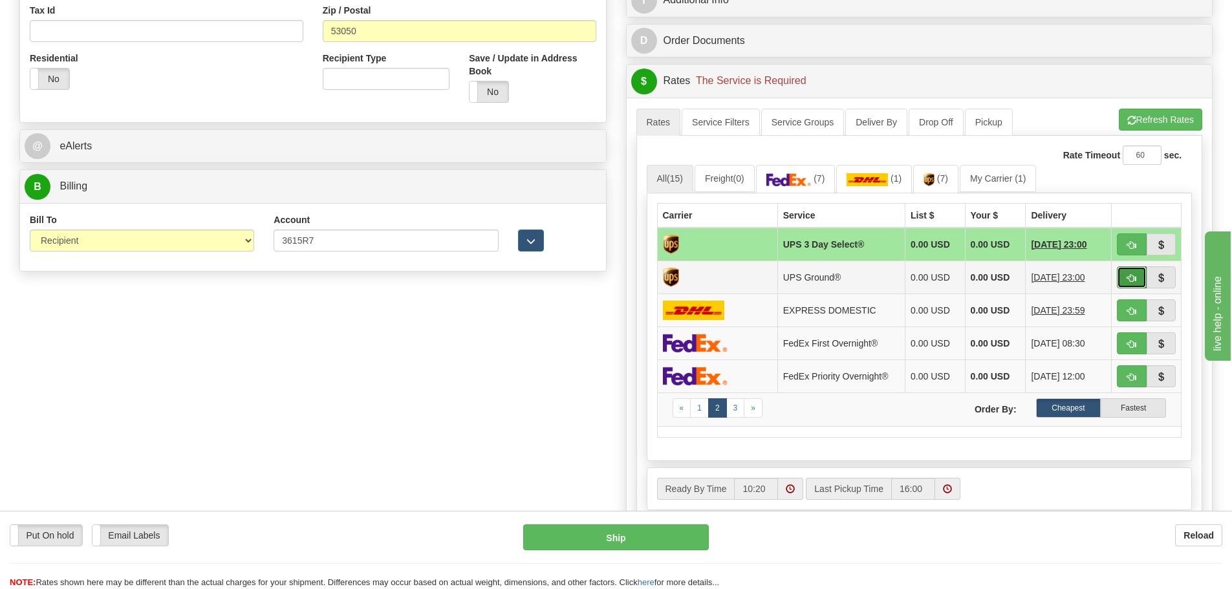
click at [1134, 280] on span "button" at bounding box center [1131, 278] width 9 height 8
type input "03"
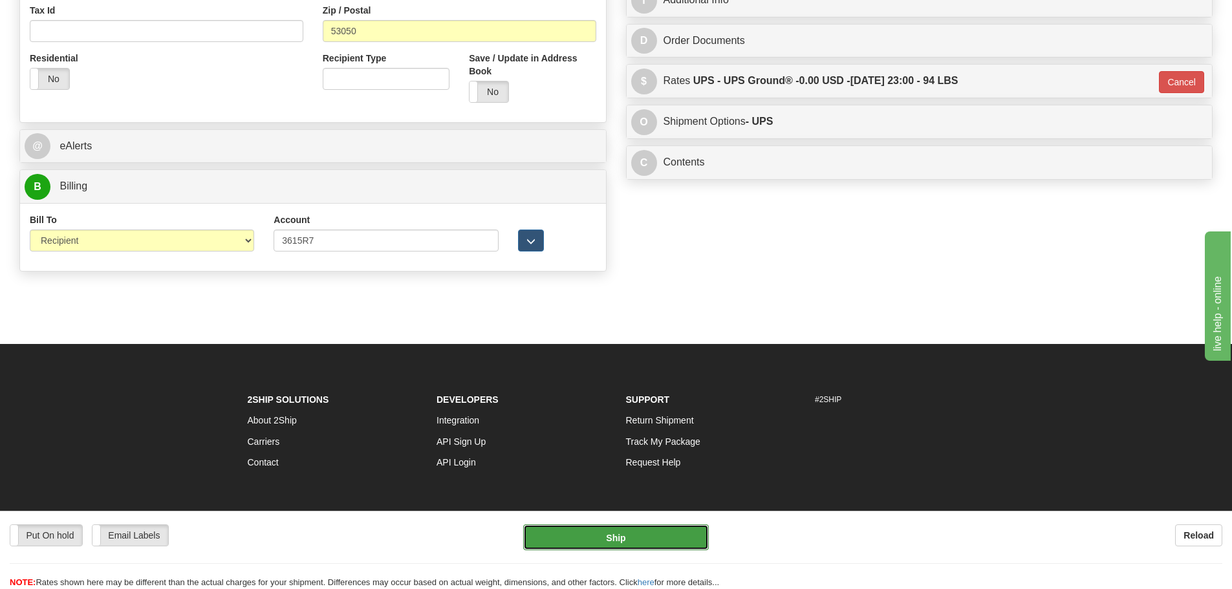
click at [621, 541] on button "Ship" at bounding box center [616, 537] width 186 height 26
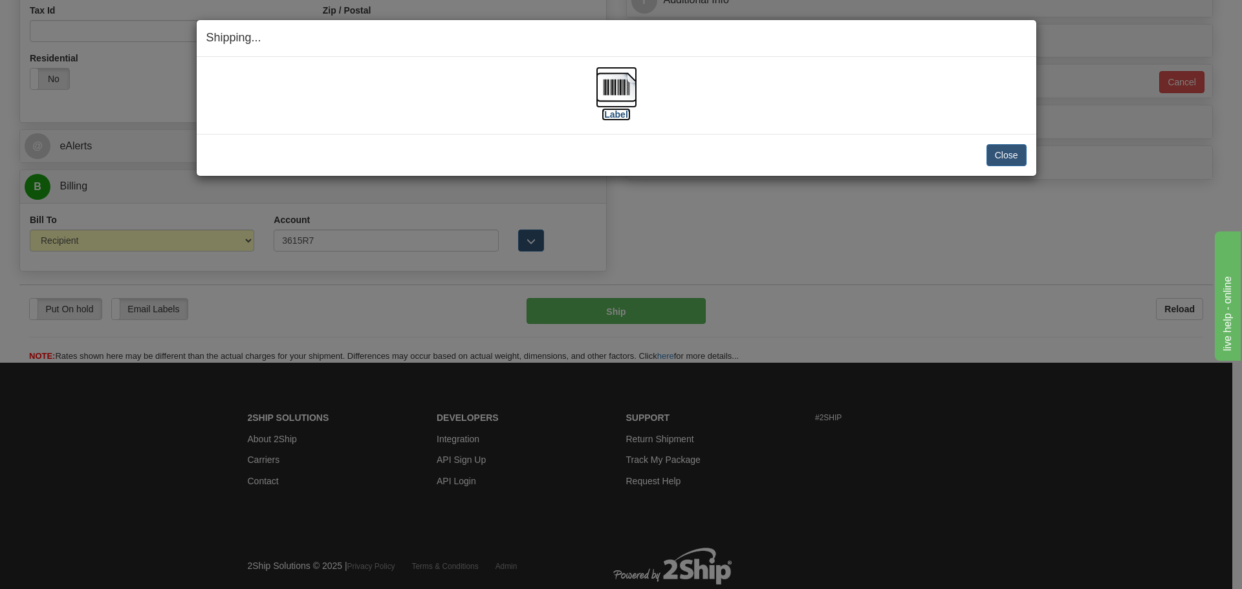
click at [618, 86] on img at bounding box center [616, 87] width 41 height 41
click at [1015, 159] on button "Close" at bounding box center [1006, 155] width 40 height 22
